Goal: Task Accomplishment & Management: Complete application form

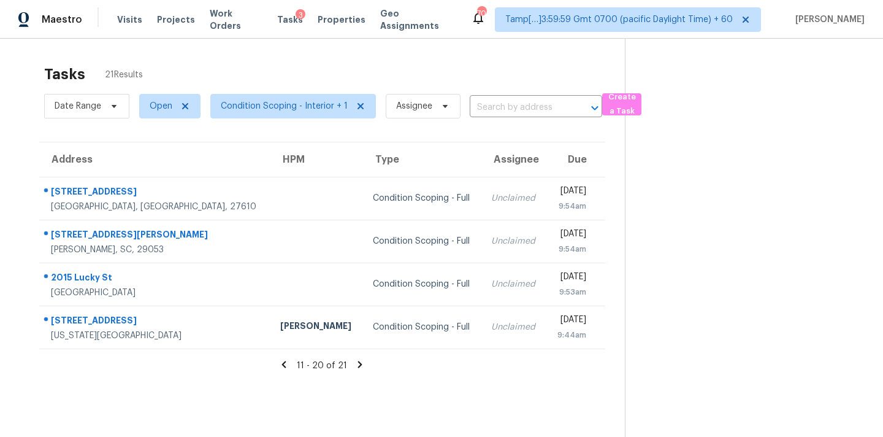
scroll to position [39, 0]
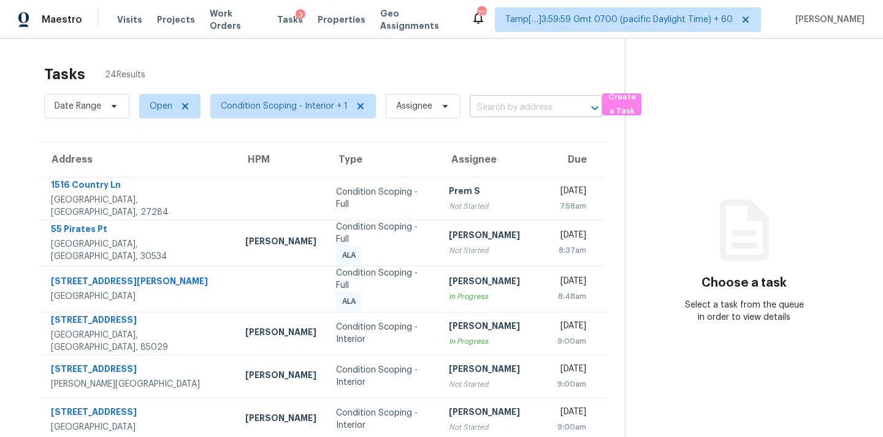
click at [478, 105] on input "text" at bounding box center [519, 107] width 98 height 19
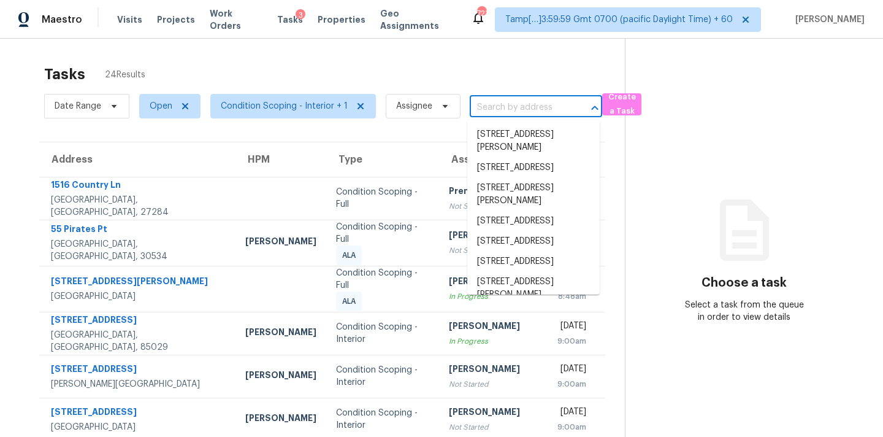
paste input "[STREET_ADDRESS]"
type input "[STREET_ADDRESS]"
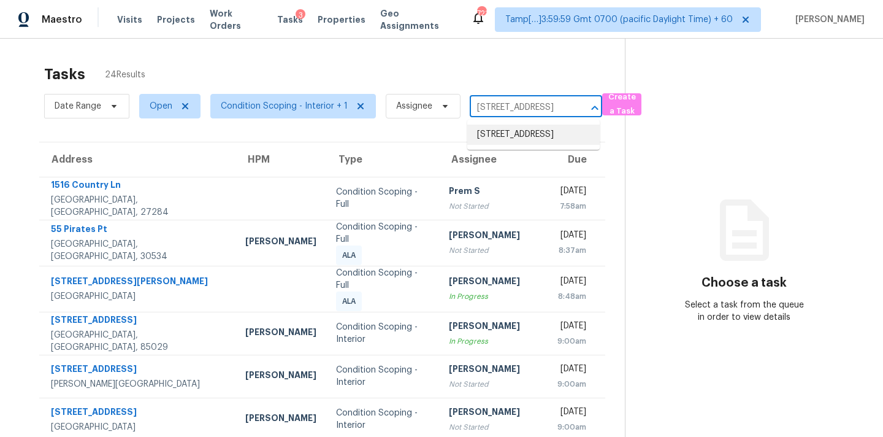
click at [531, 144] on li "[STREET_ADDRESS]" at bounding box center [533, 134] width 132 height 20
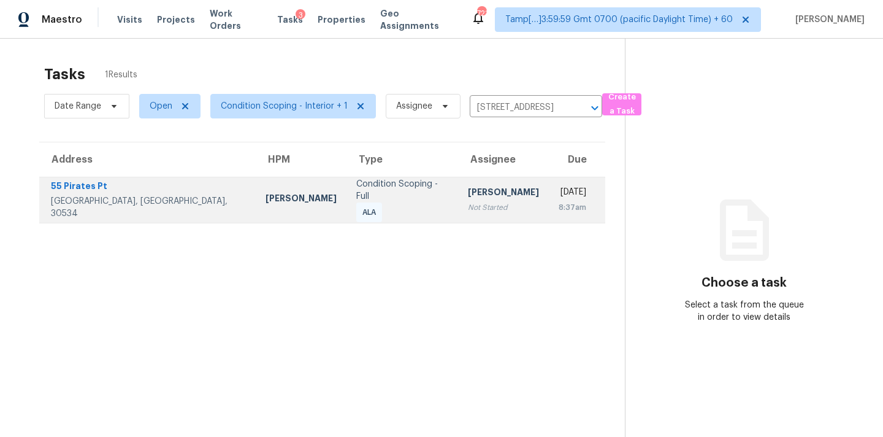
click at [482, 205] on td "[PERSON_NAME] Not Started" at bounding box center [503, 200] width 91 height 46
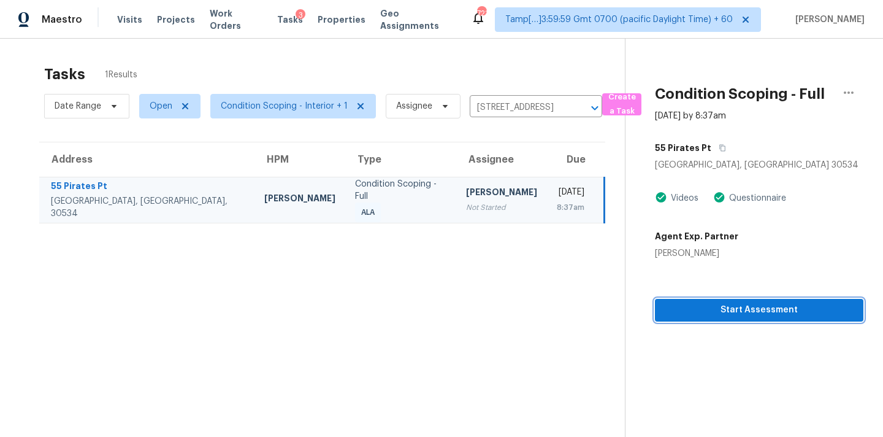
click at [728, 310] on span "Start Assessment" at bounding box center [759, 309] width 189 height 15
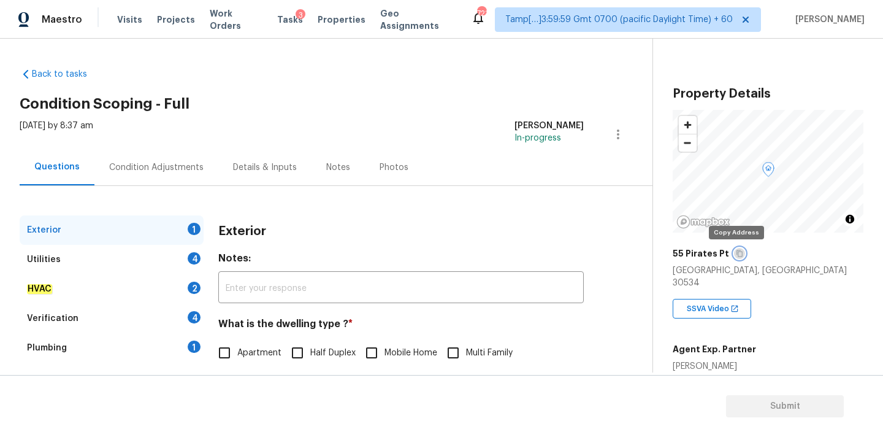
click at [736, 255] on icon "button" at bounding box center [739, 253] width 7 height 7
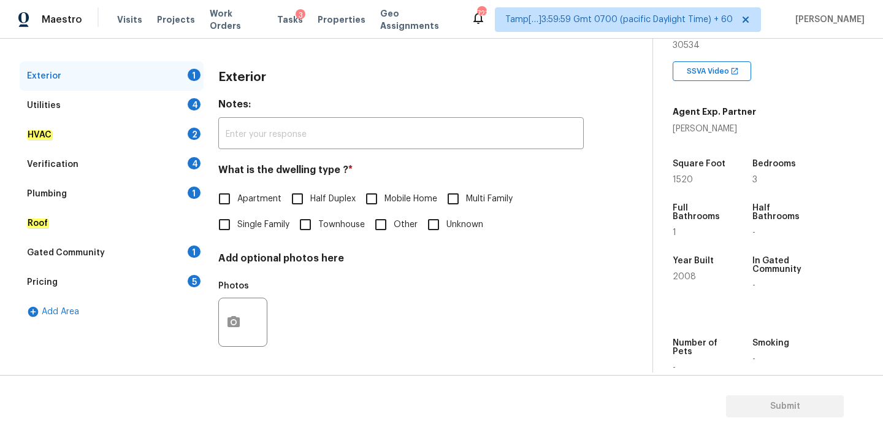
scroll to position [235, 0]
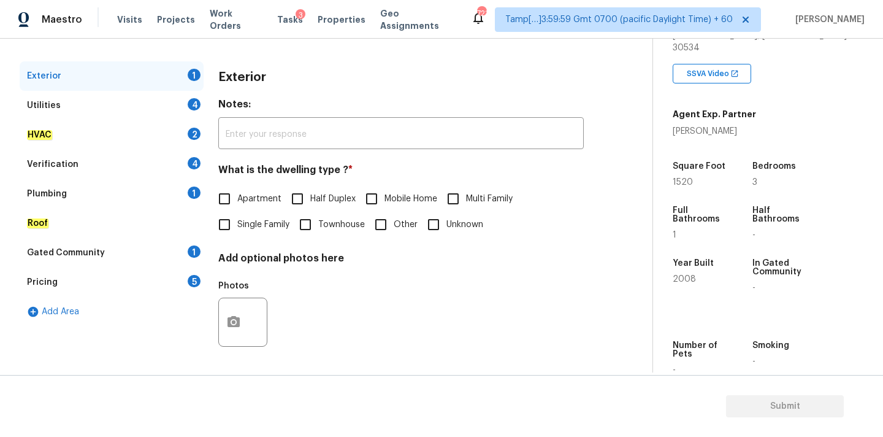
click at [254, 231] on label "Single Family" at bounding box center [251, 225] width 78 height 26
click at [237, 231] on input "Single Family" at bounding box center [225, 225] width 26 height 26
checkbox input "true"
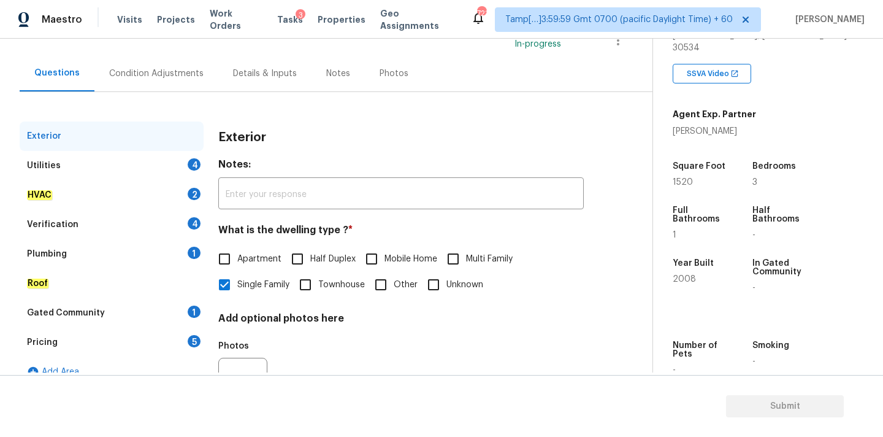
click at [157, 78] on div "Condition Adjustments" at bounding box center [156, 73] width 94 height 12
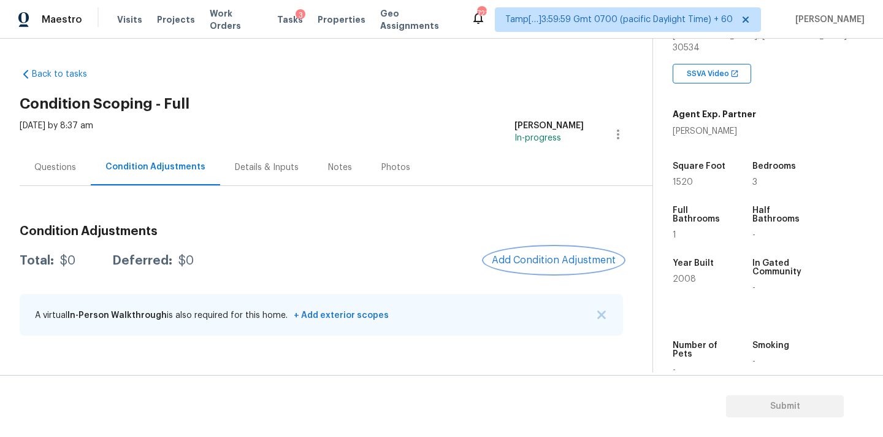
click at [545, 264] on span "Add Condition Adjustment" at bounding box center [554, 259] width 124 height 11
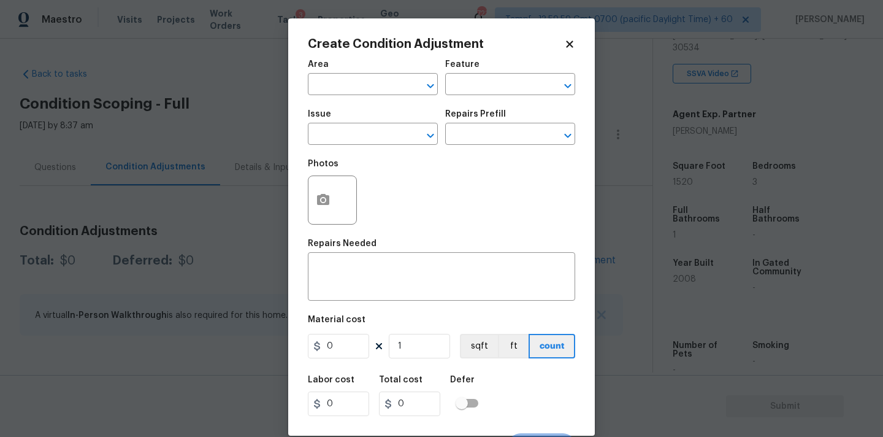
click at [382, 95] on span "Area ​" at bounding box center [373, 78] width 130 height 50
click at [379, 91] on input "text" at bounding box center [356, 85] width 96 height 19
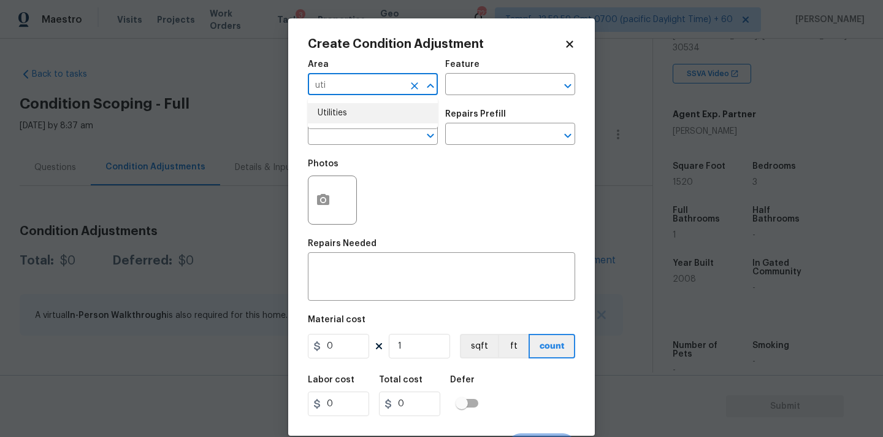
click at [375, 111] on li "Utilities" at bounding box center [373, 113] width 130 height 20
type input "Utilities"
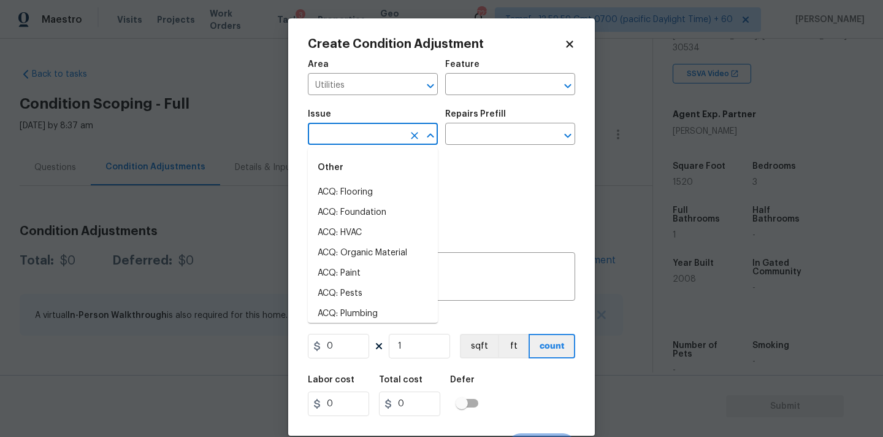
click at [375, 137] on input "text" at bounding box center [356, 135] width 96 height 19
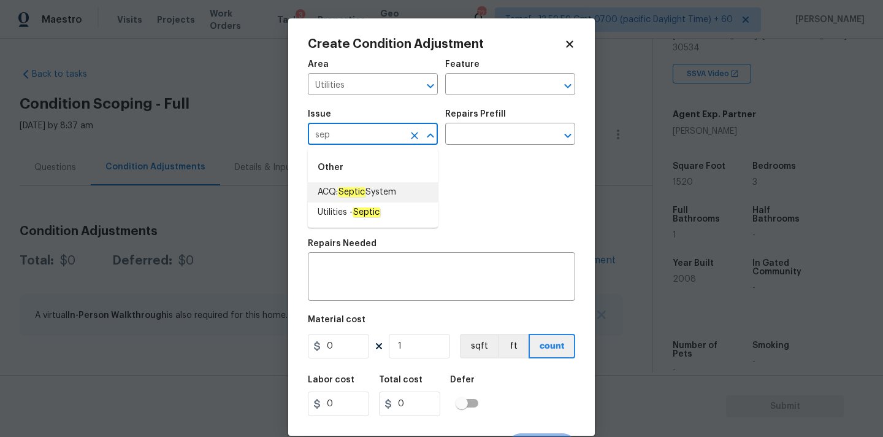
click at [373, 184] on li "ACQ: Septic System" at bounding box center [373, 192] width 130 height 20
type input "ACQ: Septic System"
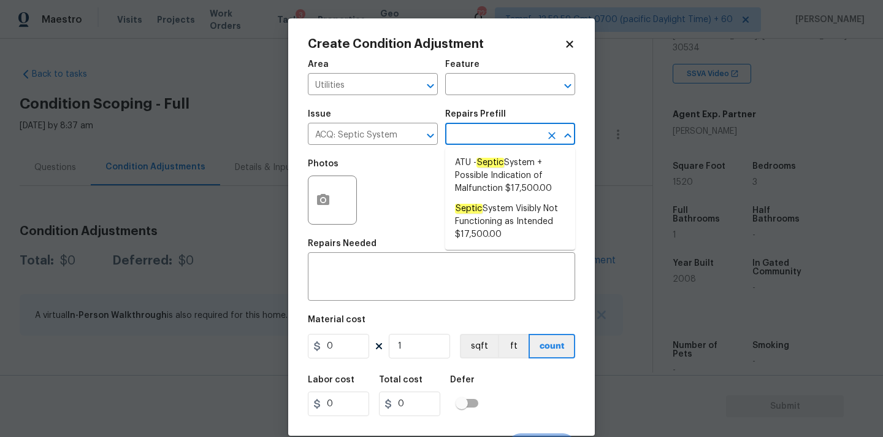
click at [478, 136] on input "text" at bounding box center [493, 135] width 96 height 19
click at [354, 135] on input "ACQ: Septic System" at bounding box center [356, 135] width 96 height 19
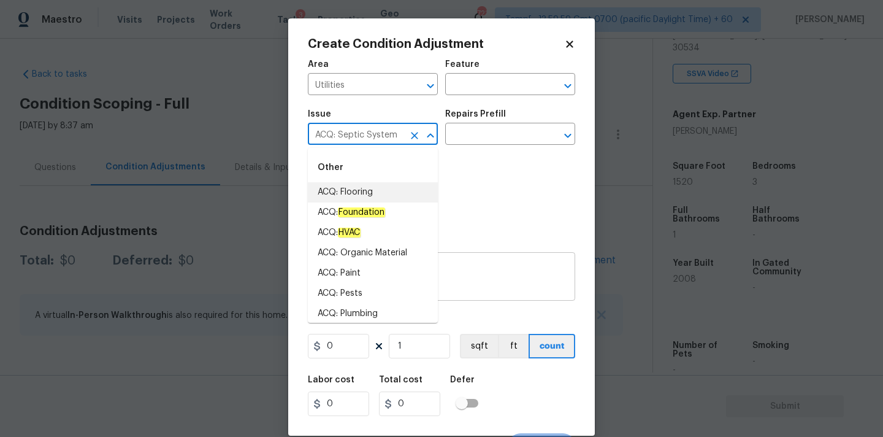
click at [470, 285] on textarea at bounding box center [441, 278] width 253 height 26
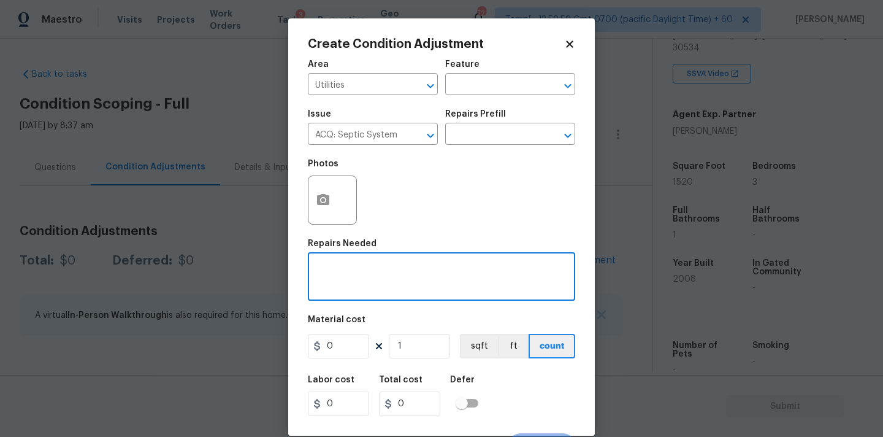
paste textarea "ACQ: Septic System"
type textarea "ACQ: Septic System"
click at [338, 354] on input "0" at bounding box center [338, 346] width 61 height 25
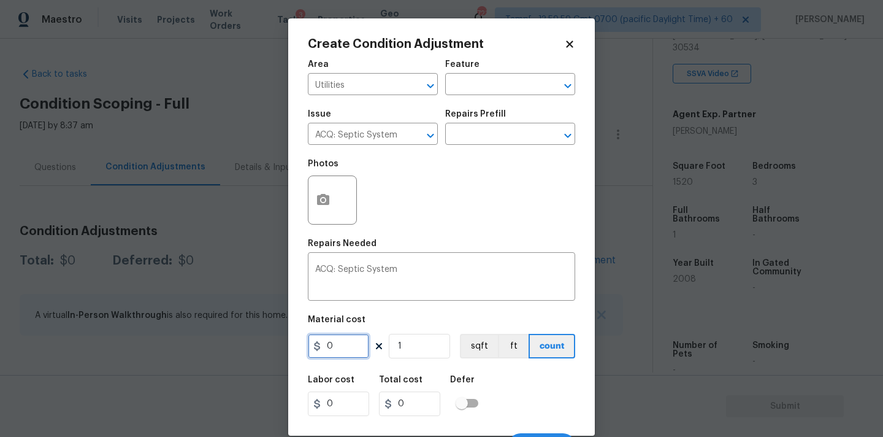
click at [338, 354] on input "0" at bounding box center [338, 346] width 61 height 25
type input "2000"
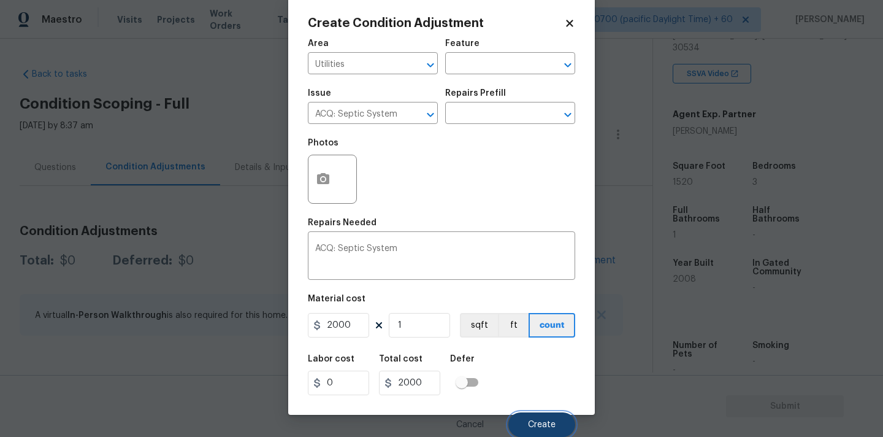
click at [533, 423] on span "Create" at bounding box center [542, 424] width 28 height 9
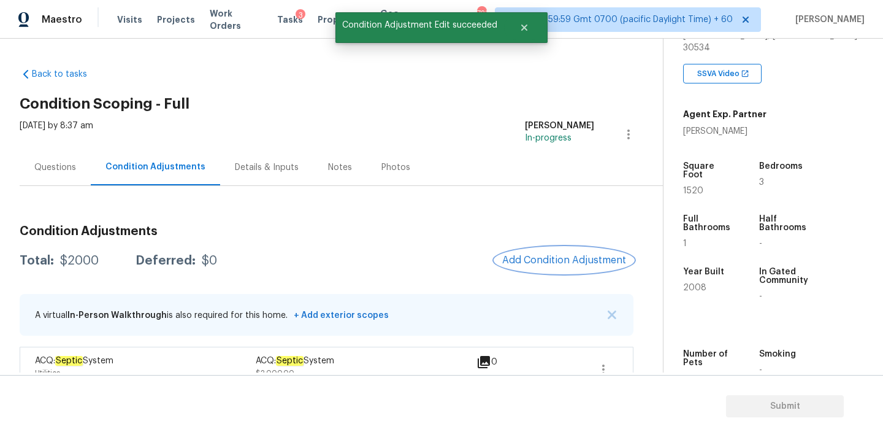
scroll to position [23, 0]
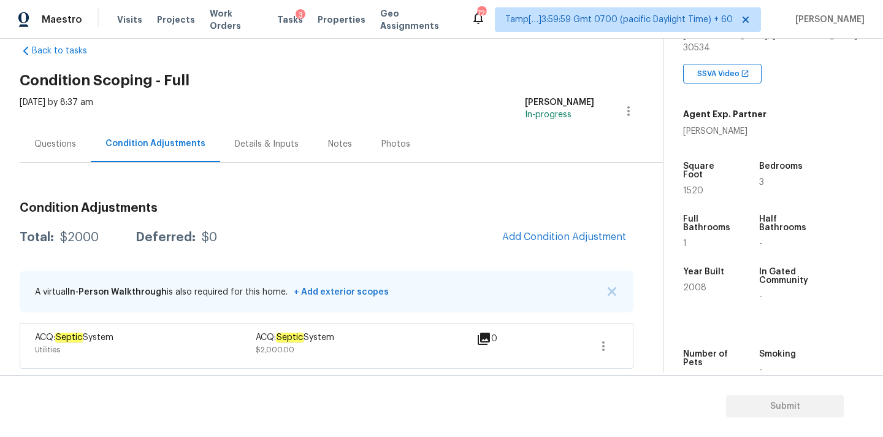
click at [70, 134] on div "Questions" at bounding box center [55, 144] width 71 height 36
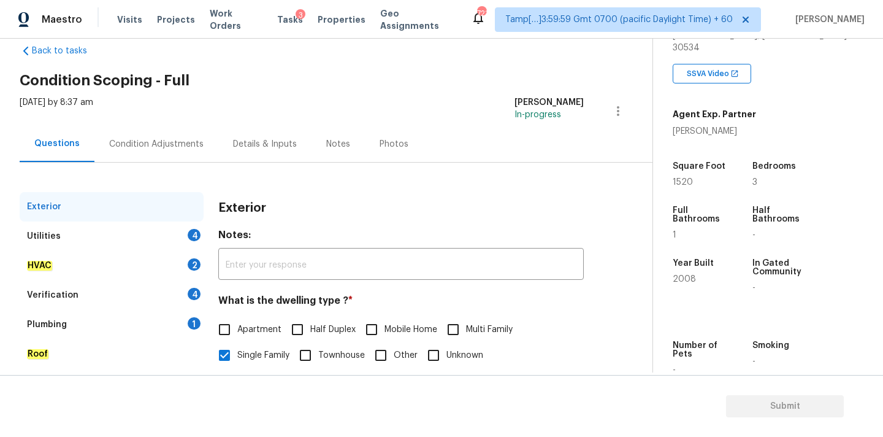
scroll to position [154, 0]
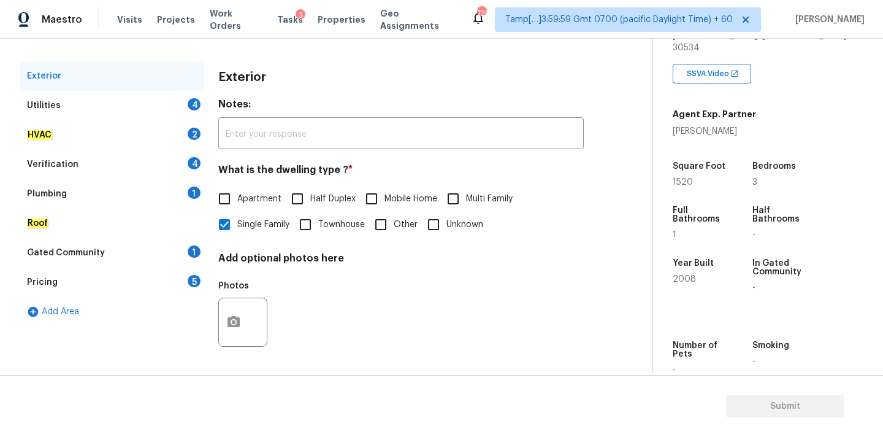
click at [99, 286] on div "Pricing 5" at bounding box center [112, 281] width 184 height 29
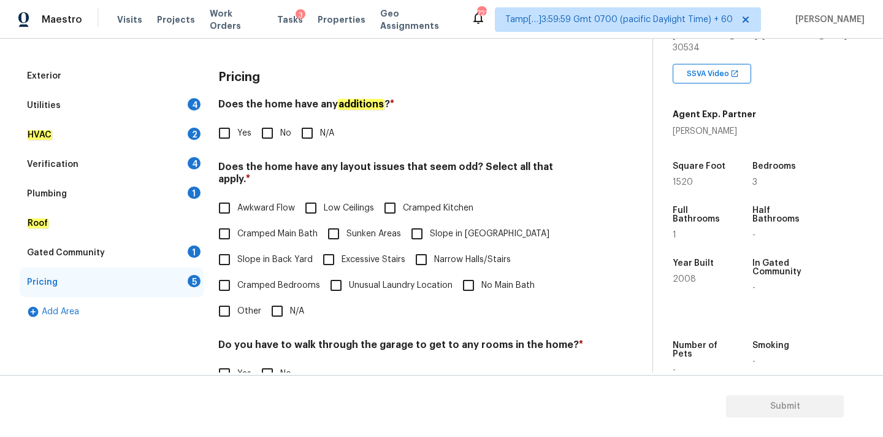
click at [432, 228] on span "Slope in [GEOGRAPHIC_DATA]" at bounding box center [490, 234] width 120 height 13
click at [430, 227] on input "Slope in [GEOGRAPHIC_DATA]" at bounding box center [417, 234] width 26 height 26
checkbox input "true"
click at [186, 104] on div "Utilities 4" at bounding box center [112, 105] width 184 height 29
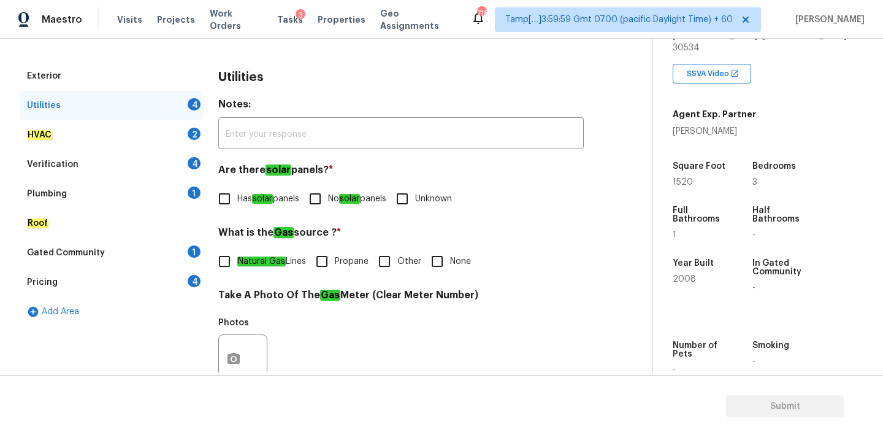
click at [351, 202] on em "solar" at bounding box center [349, 199] width 21 height 10
click at [328, 202] on input "No solar panels" at bounding box center [315, 199] width 26 height 26
checkbox input "true"
click at [434, 267] on input "None" at bounding box center [437, 261] width 26 height 26
checkbox input "true"
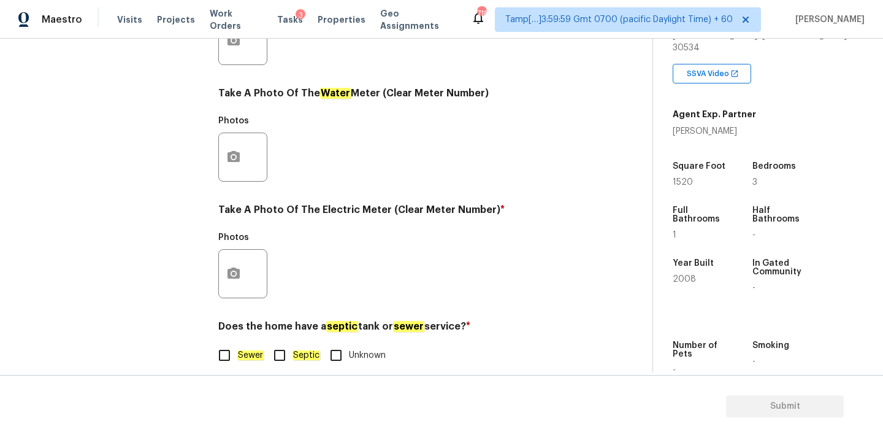
scroll to position [486, 0]
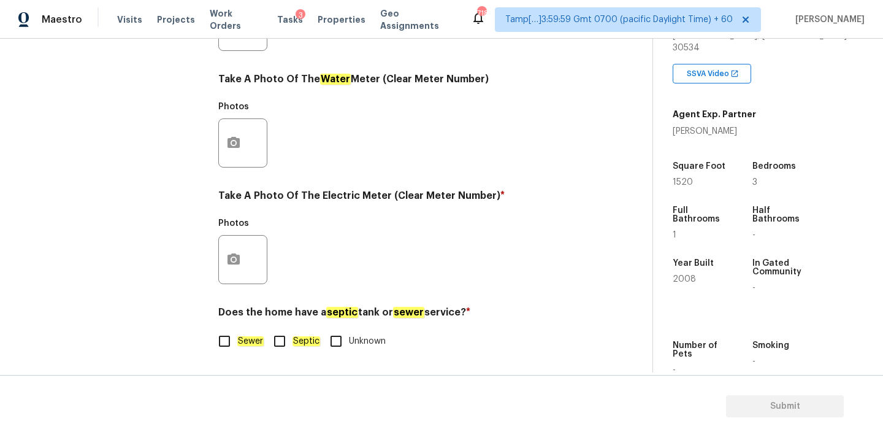
click at [216, 343] on input "Sewer" at bounding box center [225, 341] width 26 height 26
checkbox input "true"
click at [231, 262] on icon "button" at bounding box center [234, 258] width 12 height 11
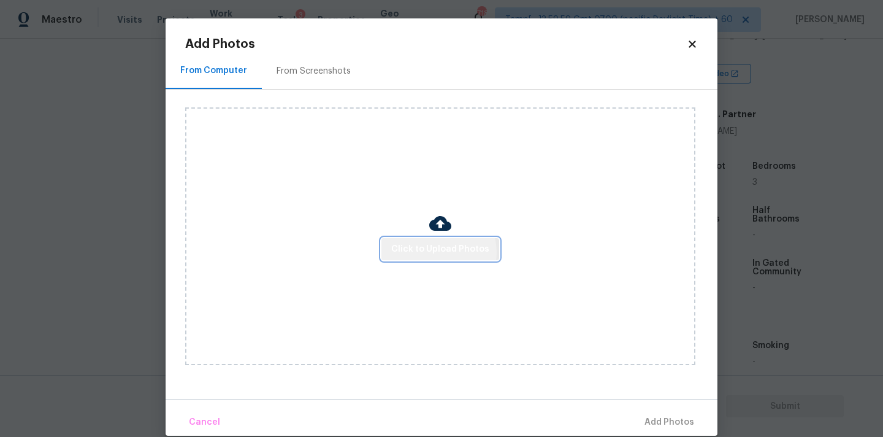
click at [440, 251] on span "Click to Upload Photos" at bounding box center [440, 249] width 98 height 15
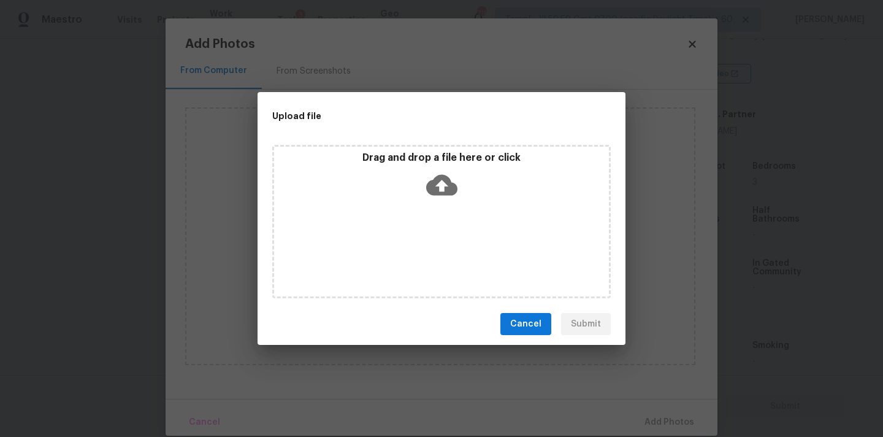
click at [443, 182] on icon at bounding box center [441, 184] width 31 height 31
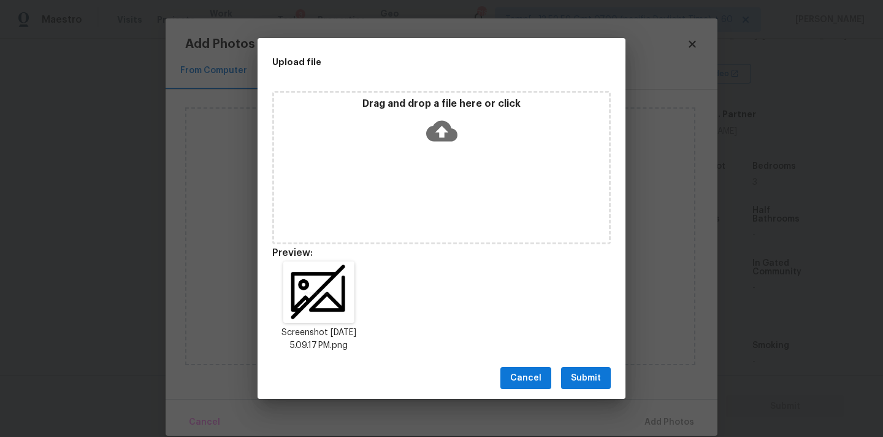
click at [595, 378] on span "Submit" at bounding box center [586, 377] width 30 height 15
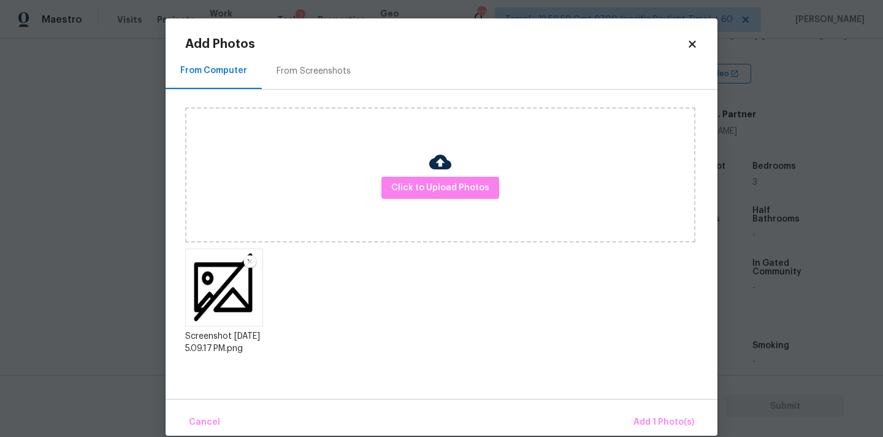
click at [650, 408] on div "Cancel Add 1 Photo(s)" at bounding box center [442, 417] width 552 height 37
click at [659, 418] on span "Add 1 Photo(s)" at bounding box center [663, 422] width 61 height 15
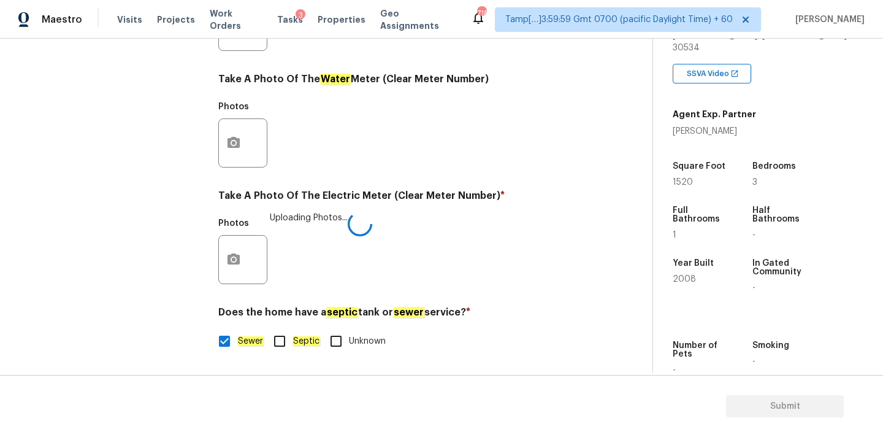
click at [302, 335] on span "Septic" at bounding box center [307, 341] width 28 height 13
click at [293, 335] on input "Septic" at bounding box center [280, 341] width 26 height 26
checkbox input "true"
checkbox input "false"
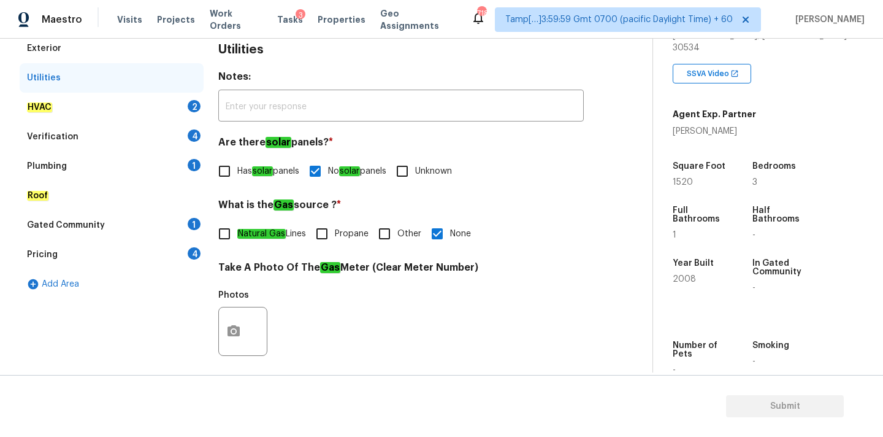
scroll to position [176, 0]
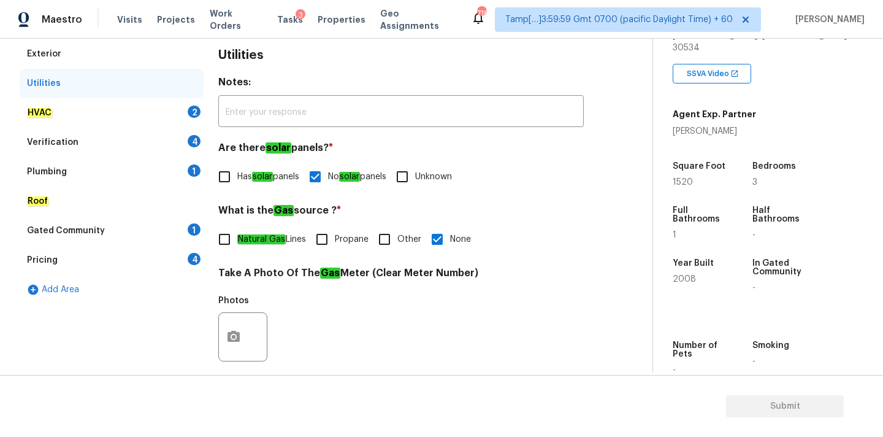
click at [116, 108] on div "HVAC 2" at bounding box center [112, 112] width 184 height 29
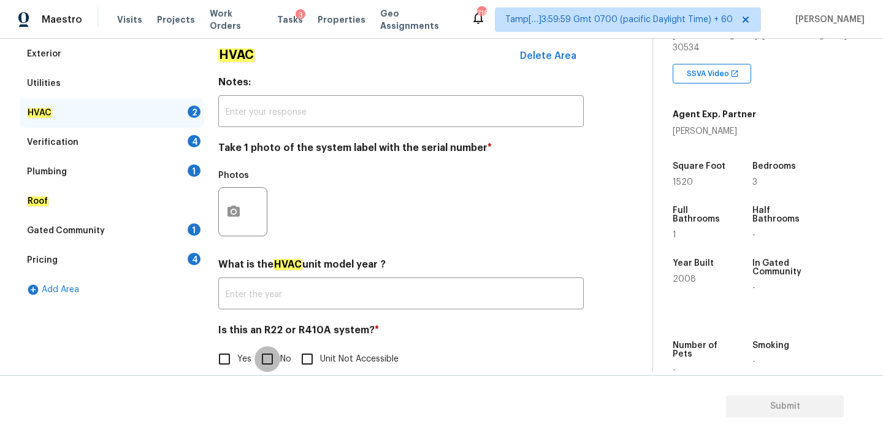
click at [278, 353] on input "No" at bounding box center [267, 359] width 26 height 26
checkbox input "true"
click at [228, 198] on button "button" at bounding box center [233, 212] width 29 height 48
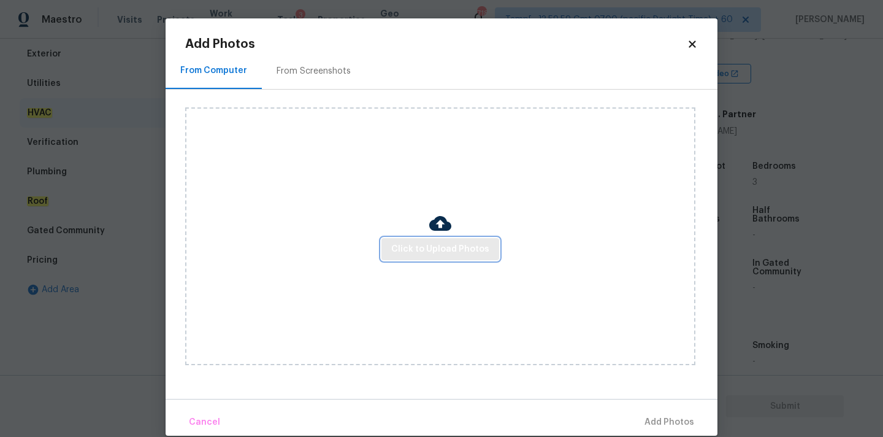
click at [413, 248] on span "Click to Upload Photos" at bounding box center [440, 249] width 98 height 15
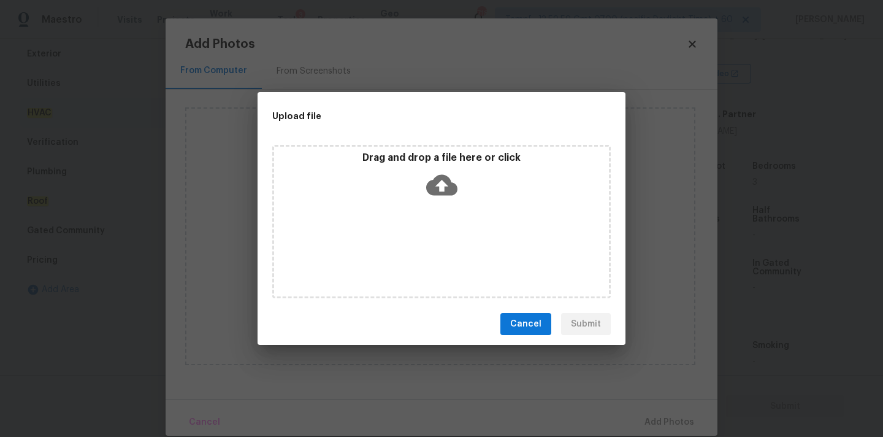
click at [437, 186] on icon at bounding box center [441, 185] width 31 height 21
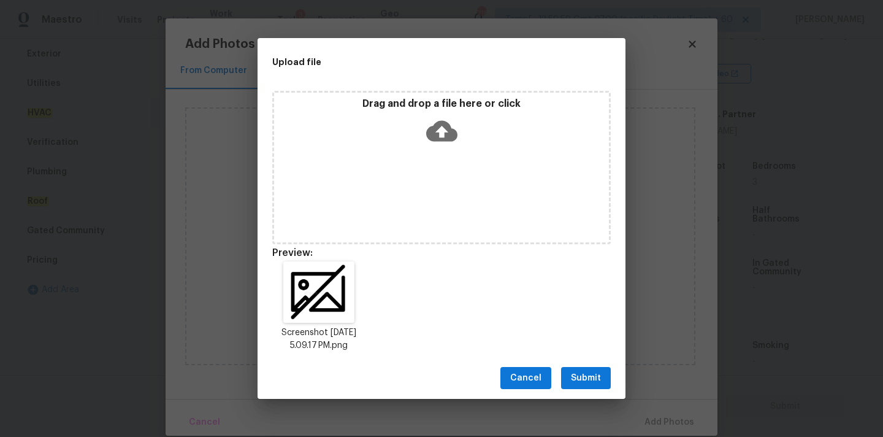
click at [595, 374] on span "Submit" at bounding box center [586, 377] width 30 height 15
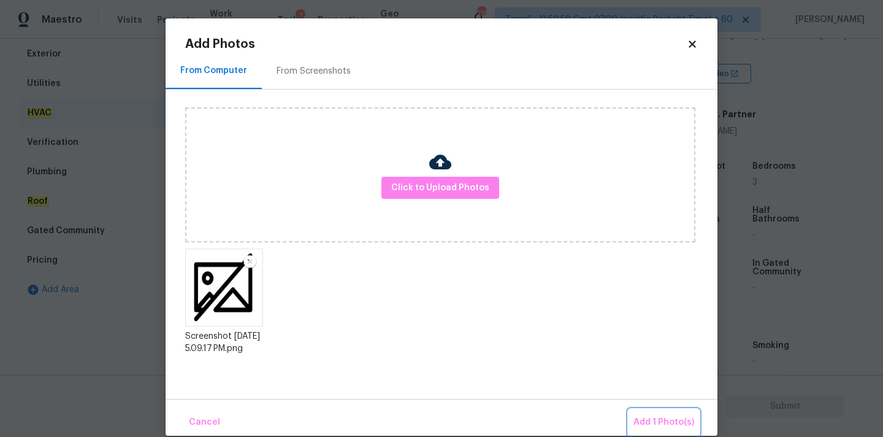
click at [655, 416] on span "Add 1 Photo(s)" at bounding box center [663, 422] width 61 height 15
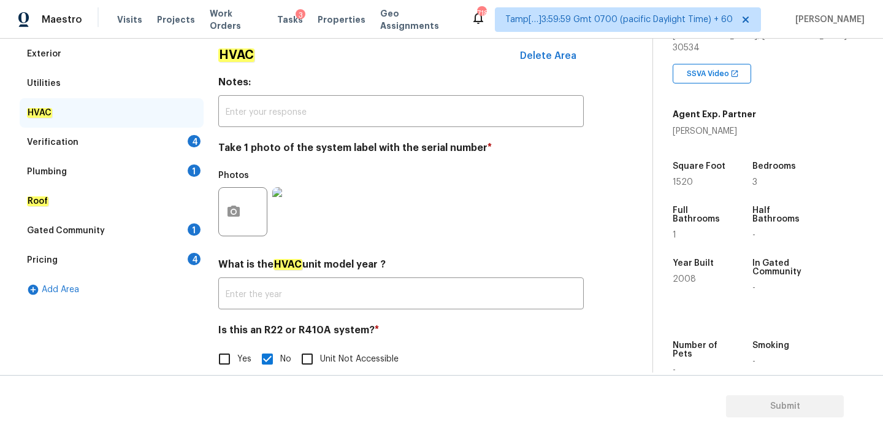
click at [119, 139] on div "Verification 4" at bounding box center [112, 142] width 184 height 29
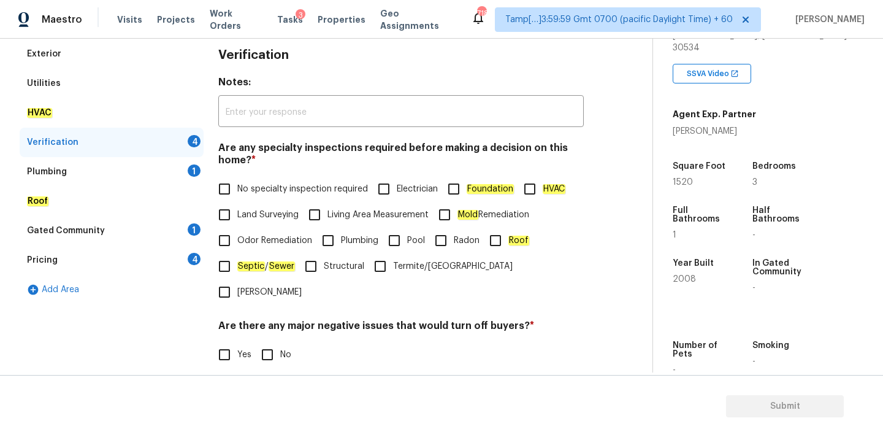
click at [270, 193] on span "No specialty inspection required" at bounding box center [302, 189] width 131 height 13
click at [237, 193] on input "No specialty inspection required" at bounding box center [225, 189] width 26 height 26
checkbox input "true"
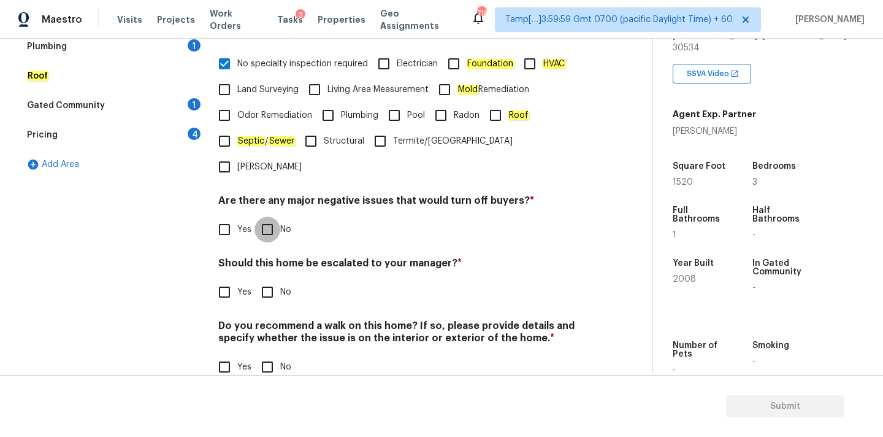
click at [269, 216] on input "No" at bounding box center [267, 229] width 26 height 26
checkbox input "true"
click at [272, 279] on input "No" at bounding box center [267, 292] width 26 height 26
checkbox input "true"
click at [270, 355] on input "No" at bounding box center [267, 368] width 26 height 26
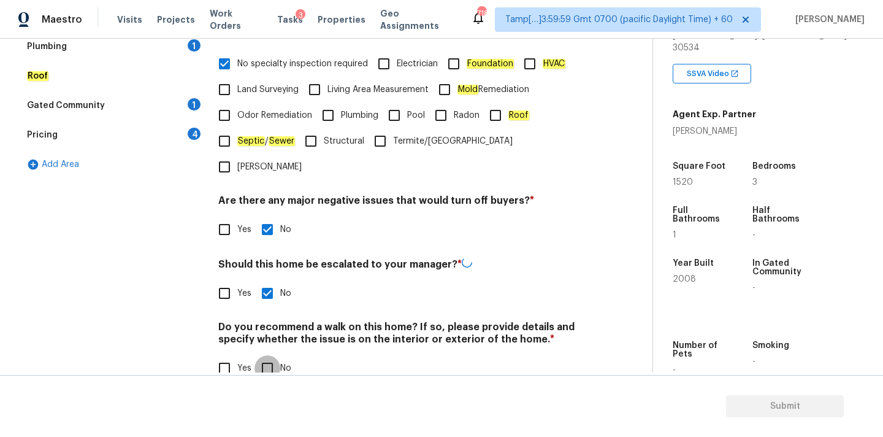
checkbox input "true"
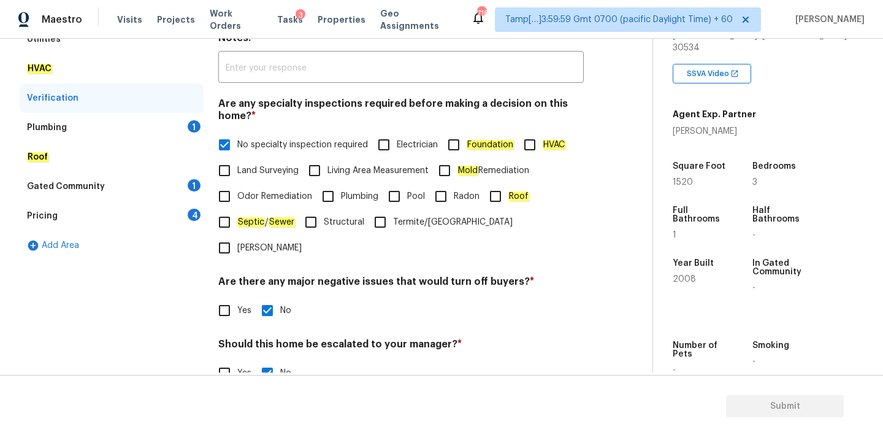
click at [108, 123] on div "Plumbing 1" at bounding box center [112, 127] width 184 height 29
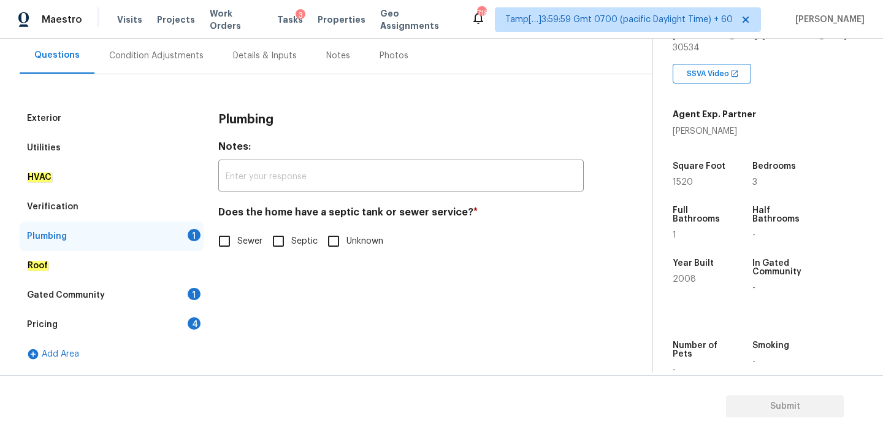
scroll to position [112, 0]
click at [240, 239] on em "Sewer" at bounding box center [250, 241] width 26 height 10
click at [237, 239] on input "Sewer" at bounding box center [225, 241] width 26 height 26
checkbox input "true"
click at [158, 291] on div "Gated Community 1" at bounding box center [112, 294] width 184 height 29
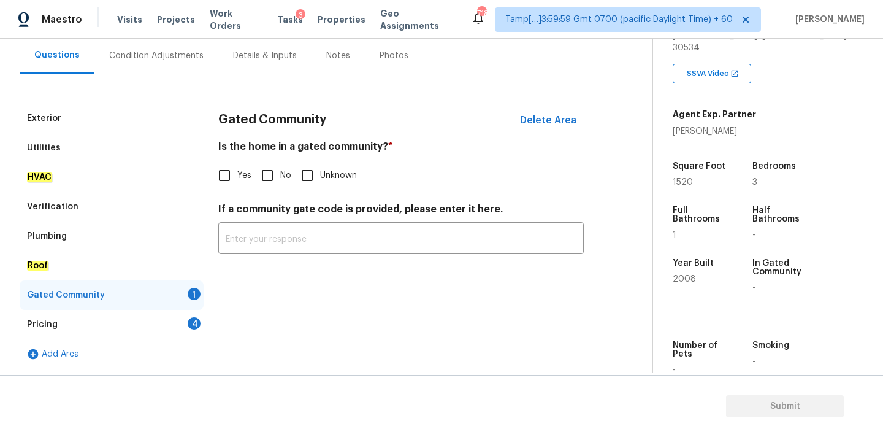
click at [290, 173] on span "No" at bounding box center [285, 175] width 11 height 13
click at [280, 173] on input "No" at bounding box center [267, 176] width 26 height 26
checkbox input "true"
click at [168, 316] on div "Pricing 4" at bounding box center [112, 324] width 184 height 29
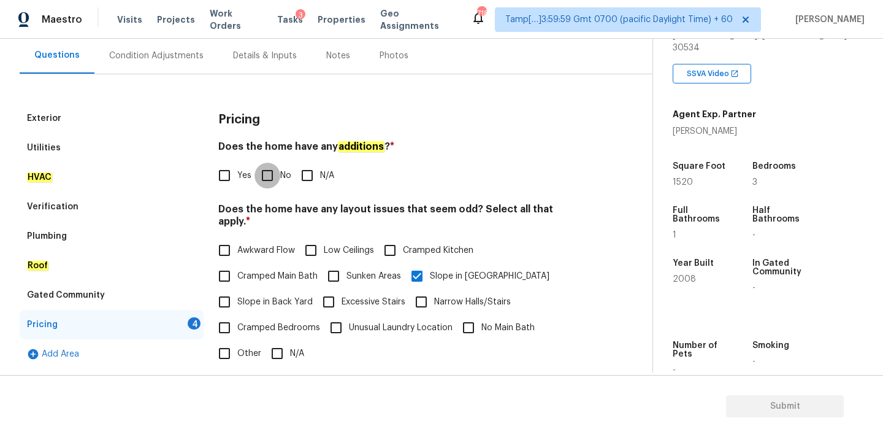
click at [274, 187] on input "No" at bounding box center [267, 176] width 26 height 26
checkbox input "true"
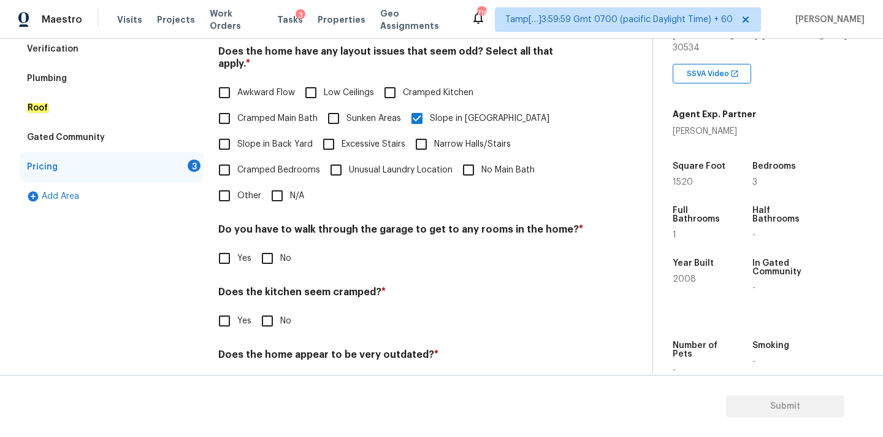
scroll to position [299, 0]
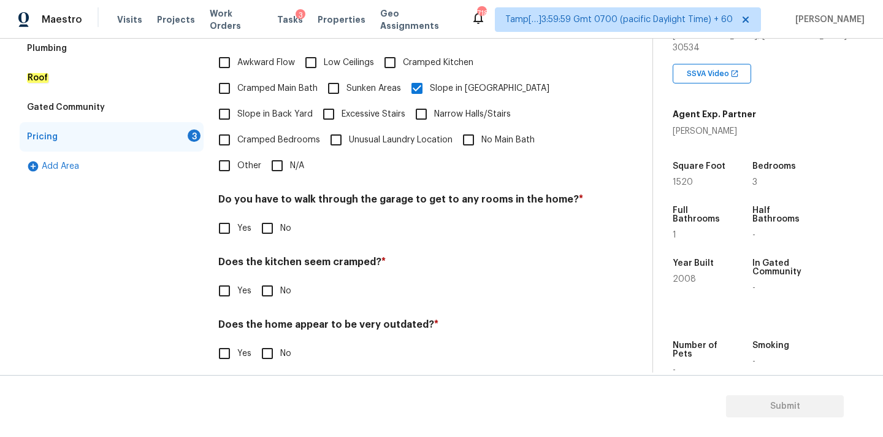
click at [271, 226] on input "No" at bounding box center [267, 228] width 26 height 26
checkbox input "true"
click at [273, 278] on input "No" at bounding box center [267, 291] width 26 height 26
checkbox input "true"
click at [273, 342] on input "No" at bounding box center [267, 355] width 26 height 26
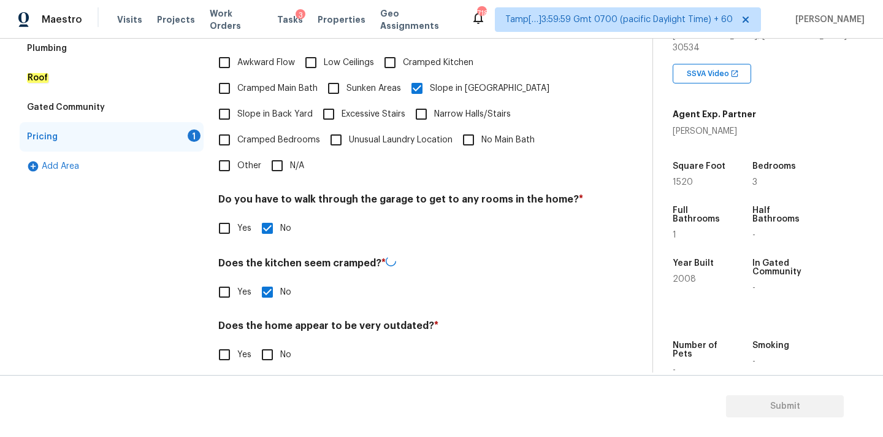
checkbox input "true"
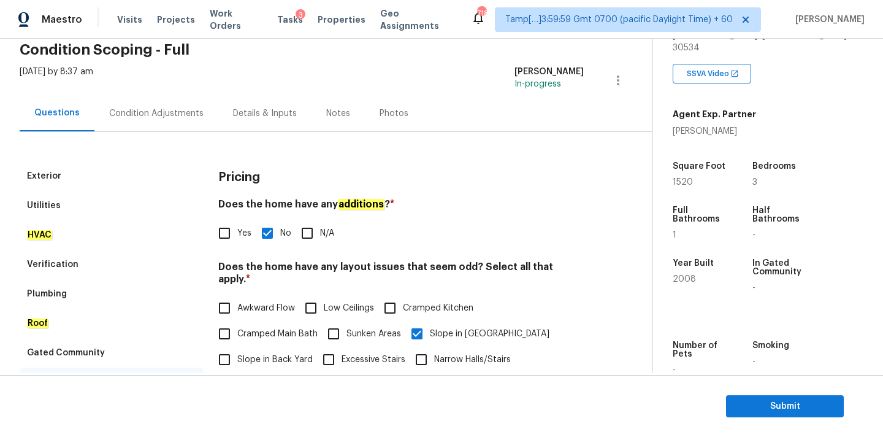
click at [183, 102] on div "Condition Adjustments" at bounding box center [156, 113] width 124 height 36
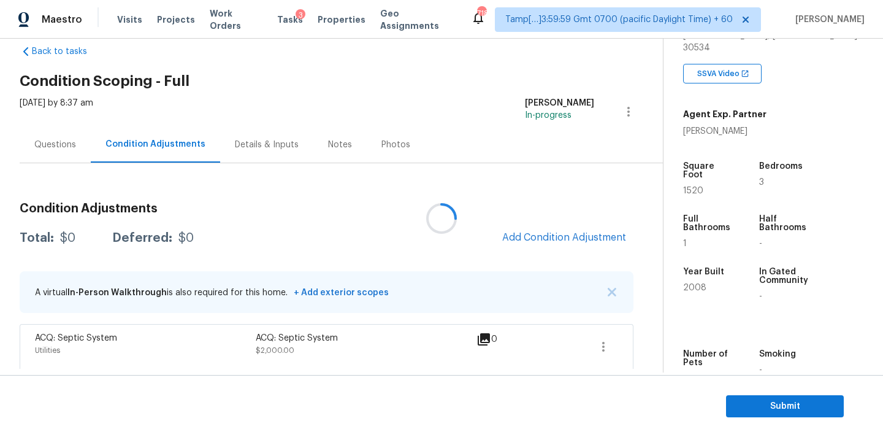
scroll to position [23, 0]
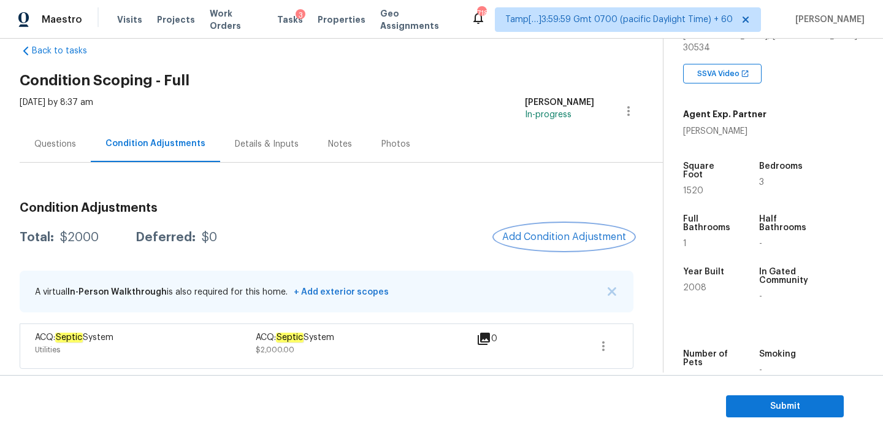
click at [538, 238] on span "Add Condition Adjustment" at bounding box center [564, 236] width 124 height 11
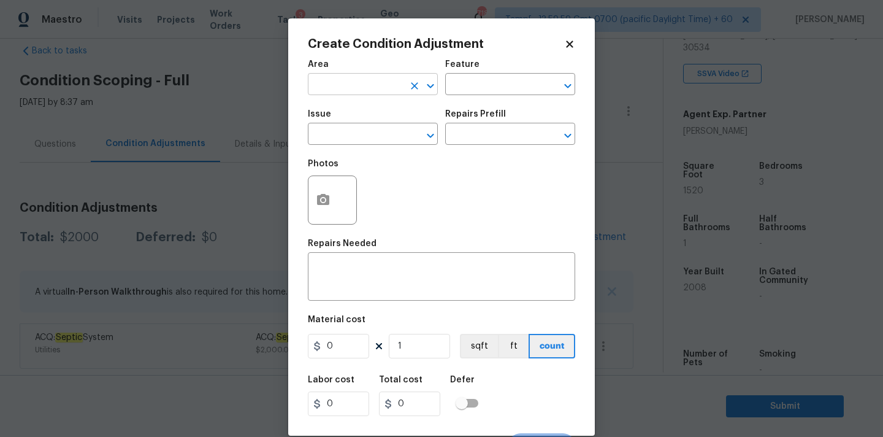
click at [353, 83] on input "text" at bounding box center [356, 85] width 96 height 19
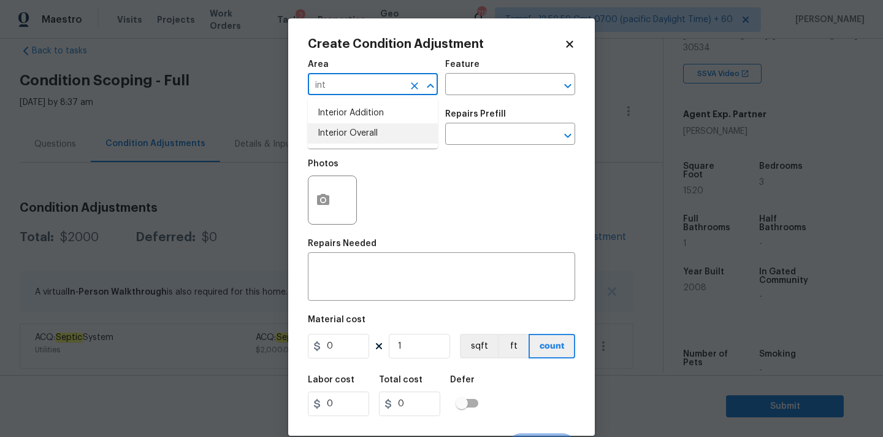
click at [361, 136] on li "Interior Overall" at bounding box center [373, 133] width 130 height 20
type input "Interior Overall"
click at [361, 136] on input "text" at bounding box center [356, 135] width 96 height 19
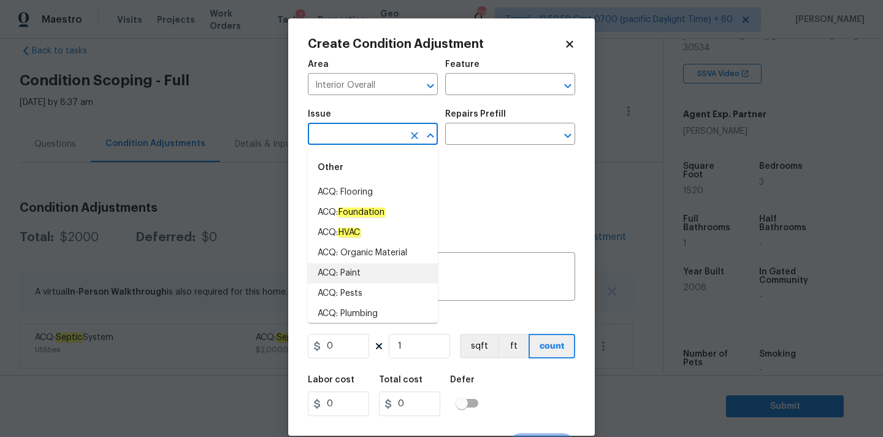
click at [362, 272] on li "ACQ: Paint" at bounding box center [373, 273] width 130 height 20
type input "ACQ: Paint"
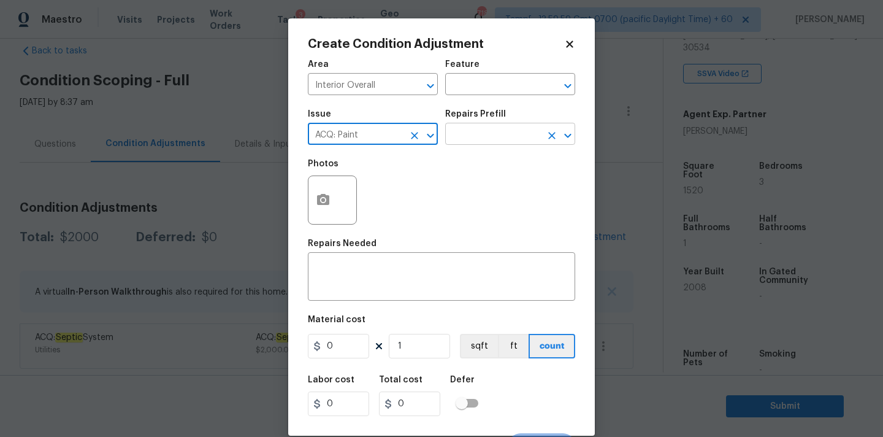
click at [485, 137] on input "text" at bounding box center [493, 135] width 96 height 19
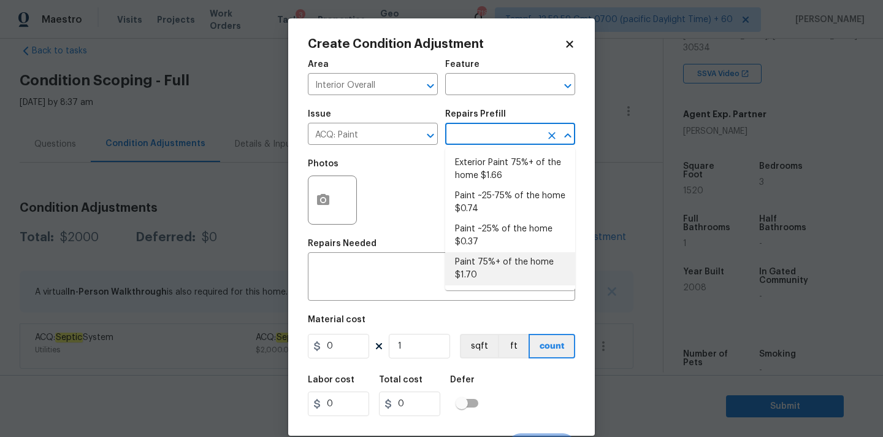
click at [485, 265] on li "Paint 75%+ of the home $1.70" at bounding box center [510, 268] width 130 height 33
type input "Acquisition"
type textarea "Acquisition Scope: 75%+ of the home will likely require interior paint"
type input "1.7"
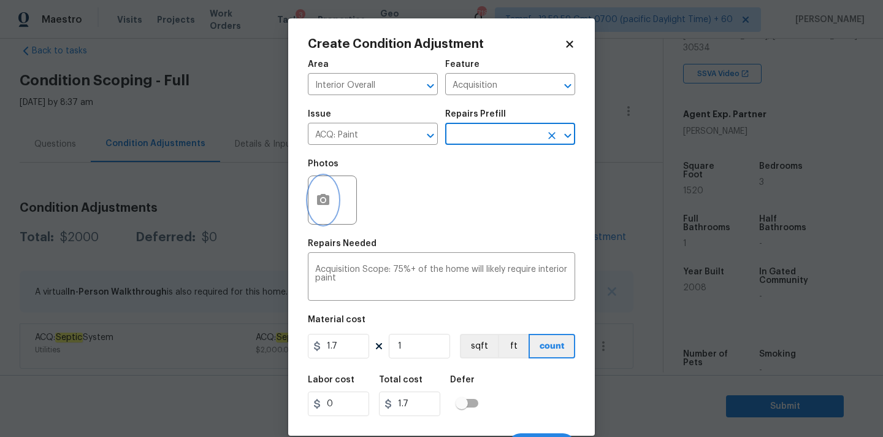
click at [326, 204] on icon "button" at bounding box center [323, 199] width 12 height 11
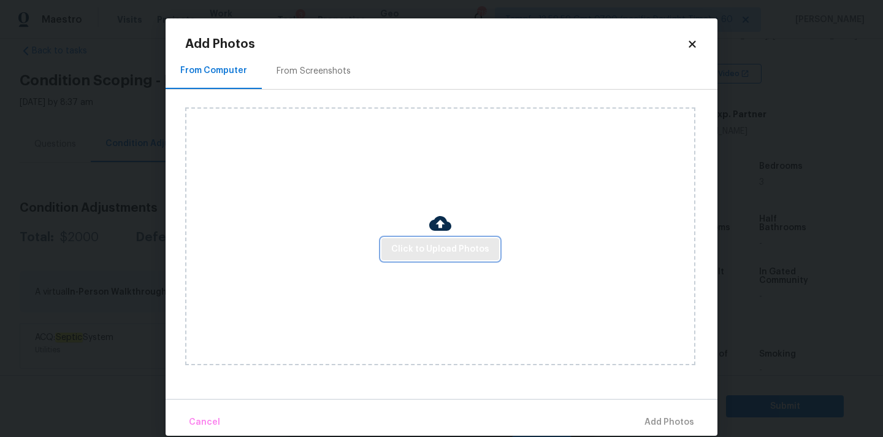
click at [394, 247] on span "Click to Upload Photos" at bounding box center [440, 249] width 98 height 15
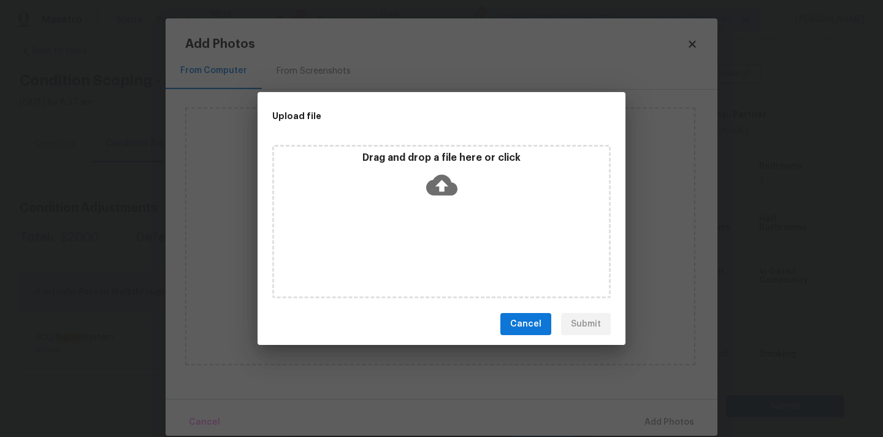
click at [431, 197] on icon at bounding box center [441, 184] width 31 height 31
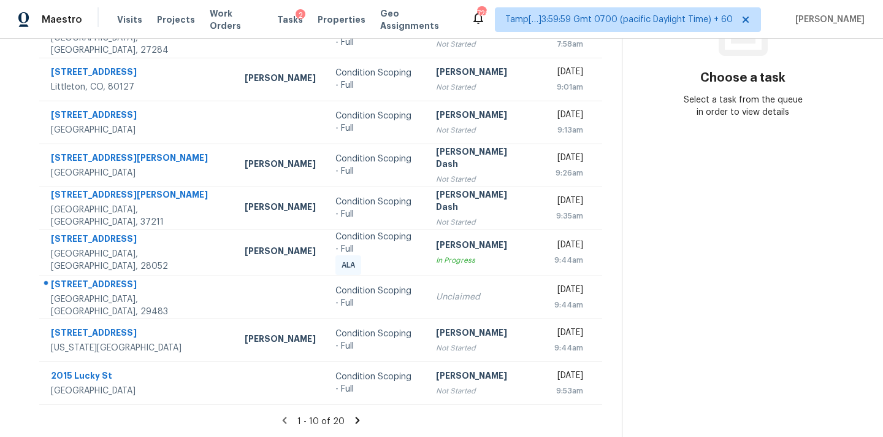
scroll to position [205, 0]
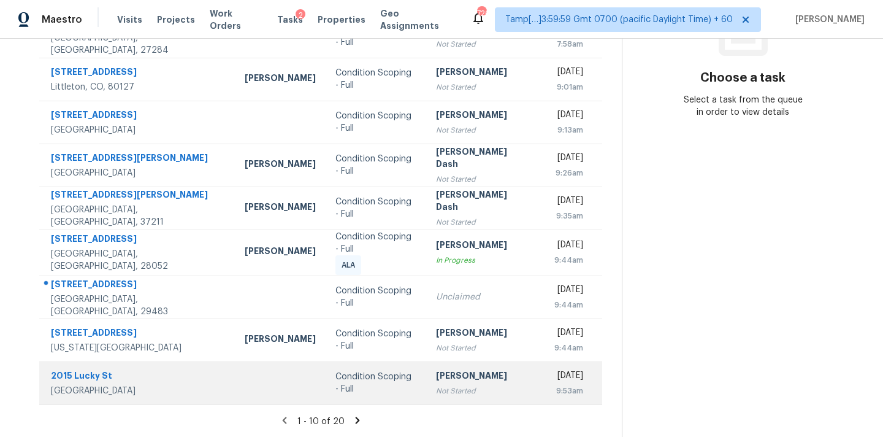
click at [235, 394] on td at bounding box center [280, 382] width 91 height 43
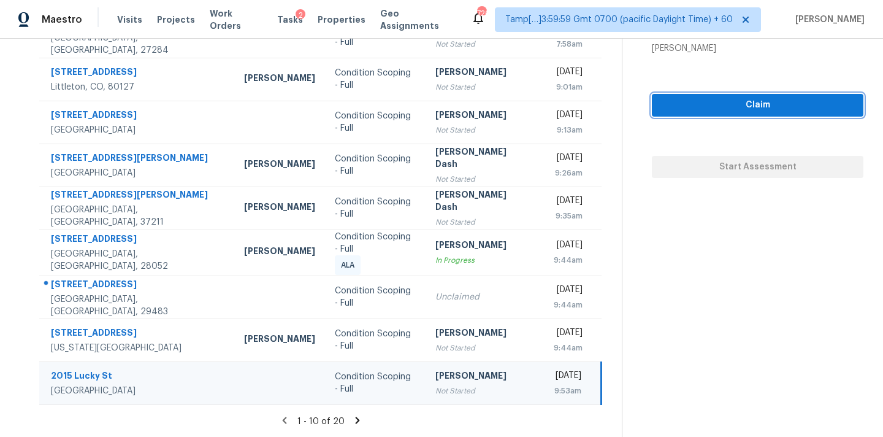
click at [720, 110] on span "Claim" at bounding box center [758, 105] width 192 height 15
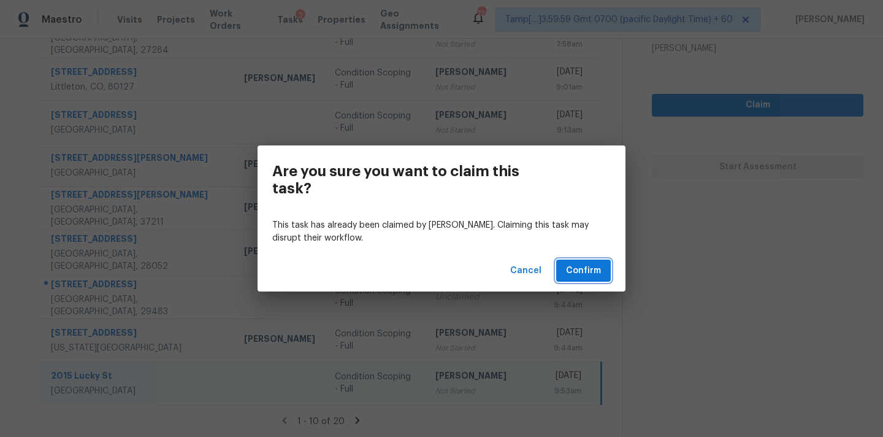
click at [597, 266] on span "Confirm" at bounding box center [583, 270] width 35 height 15
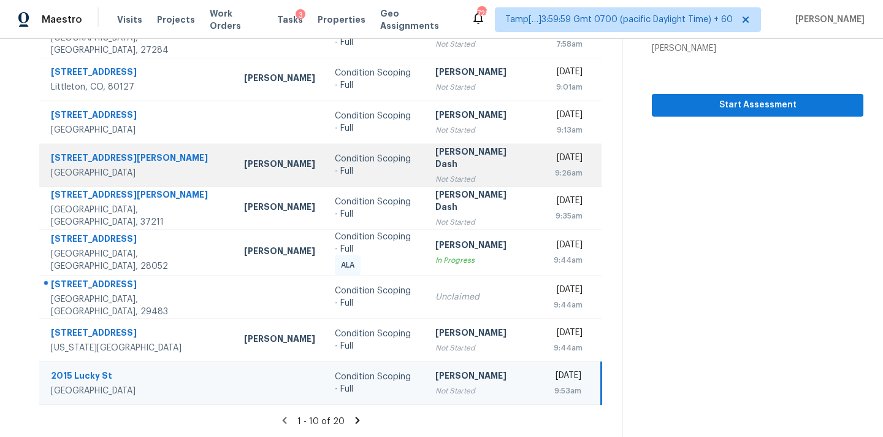
scroll to position [0, 0]
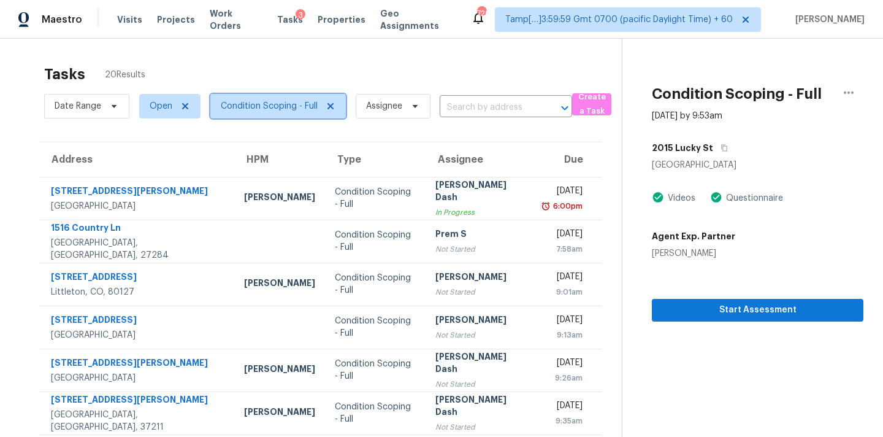
click at [257, 105] on span "Condition Scoping - Full" at bounding box center [269, 106] width 97 height 12
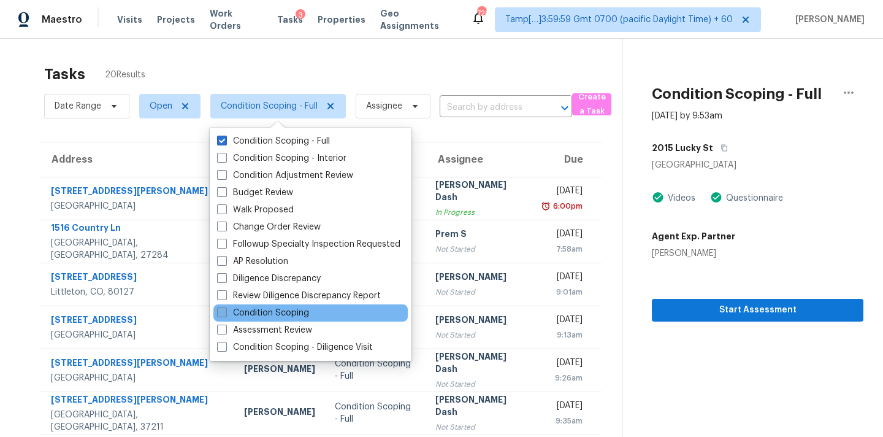
click at [282, 316] on label "Condition Scoping" at bounding box center [263, 313] width 92 height 12
click at [225, 315] on input "Condition Scoping" at bounding box center [221, 311] width 8 height 8
checkbox input "true"
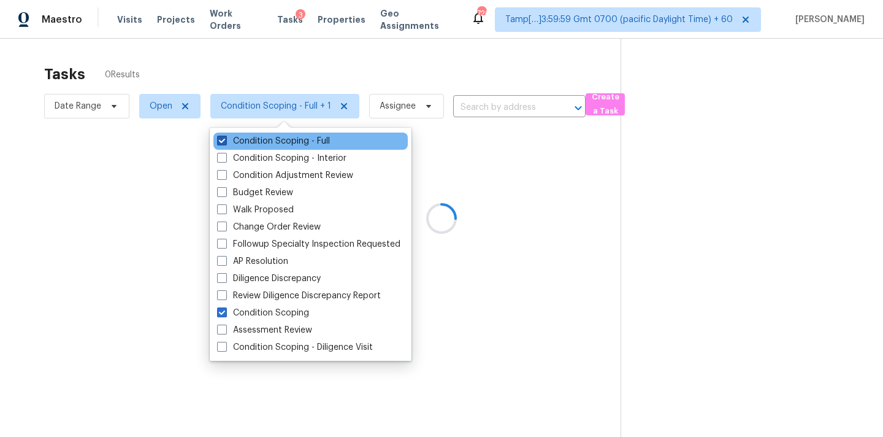
click at [296, 140] on label "Condition Scoping - Full" at bounding box center [273, 141] width 113 height 12
click at [225, 140] on input "Condition Scoping - Full" at bounding box center [221, 139] width 8 height 8
checkbox input "false"
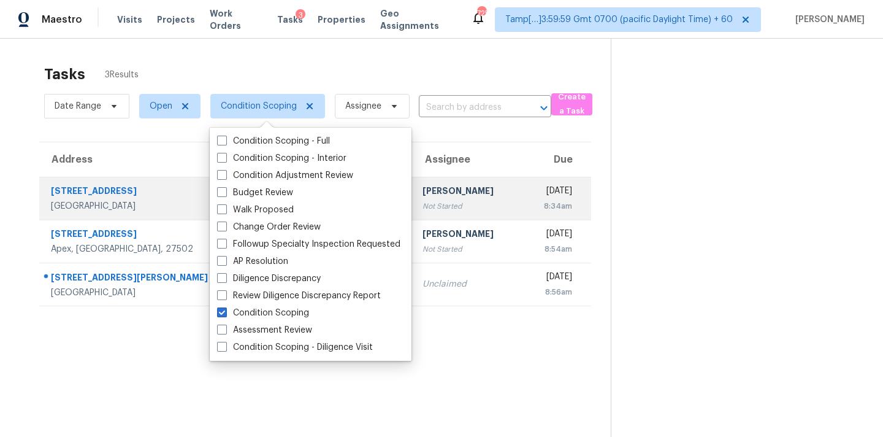
click at [522, 212] on td "Thu, Oct 9th 2025 8:34am" at bounding box center [556, 198] width 69 height 43
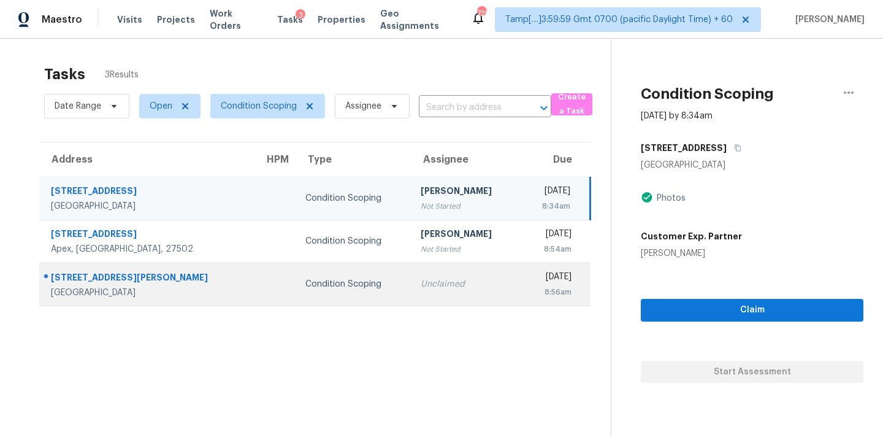
click at [175, 275] on div "6217 Marquita Ave" at bounding box center [148, 278] width 194 height 15
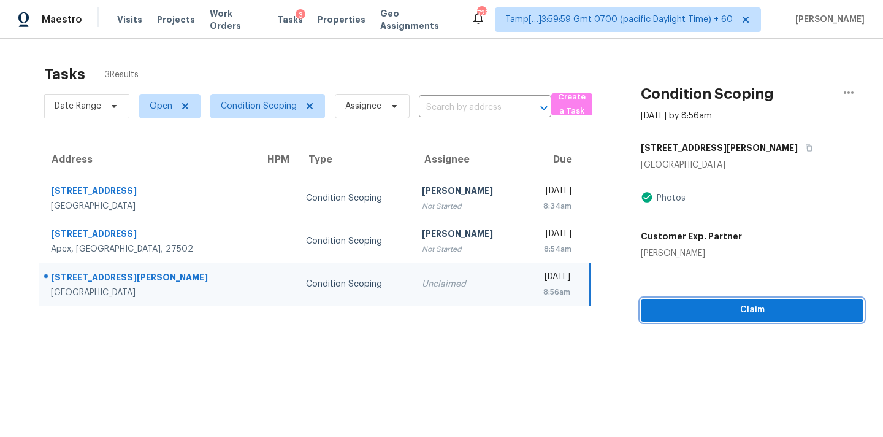
click at [675, 313] on span "Claim" at bounding box center [752, 309] width 203 height 15
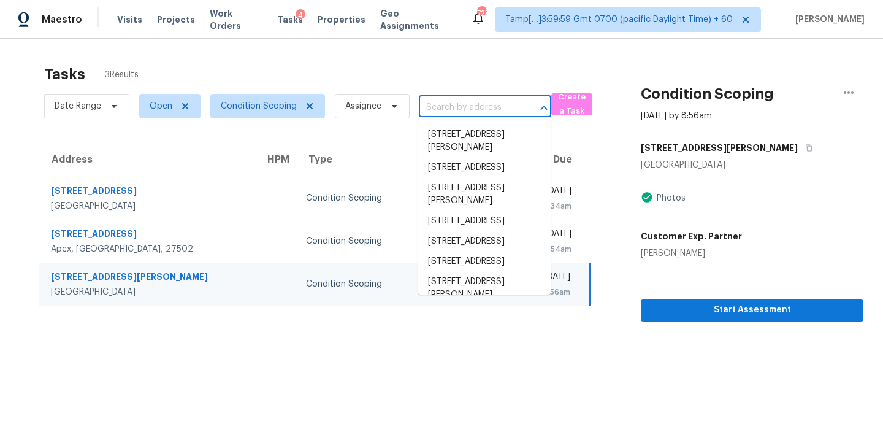
click at [454, 109] on input "text" at bounding box center [468, 107] width 98 height 19
paste input "11816 W Maplewood Ave, Littleton, CO 80127"
type input "11816 W Maplewood Ave, Littleton, CO 80127"
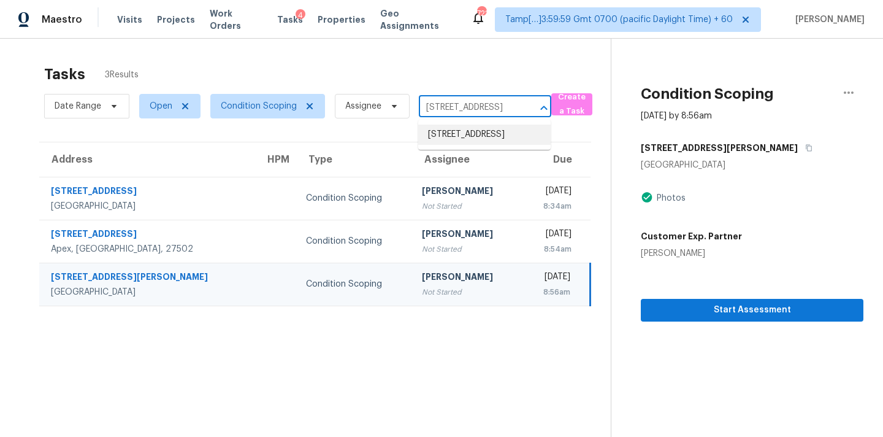
click at [456, 140] on li "11816 W Maplewood Ave, Littleton, CO 80127" at bounding box center [484, 134] width 132 height 20
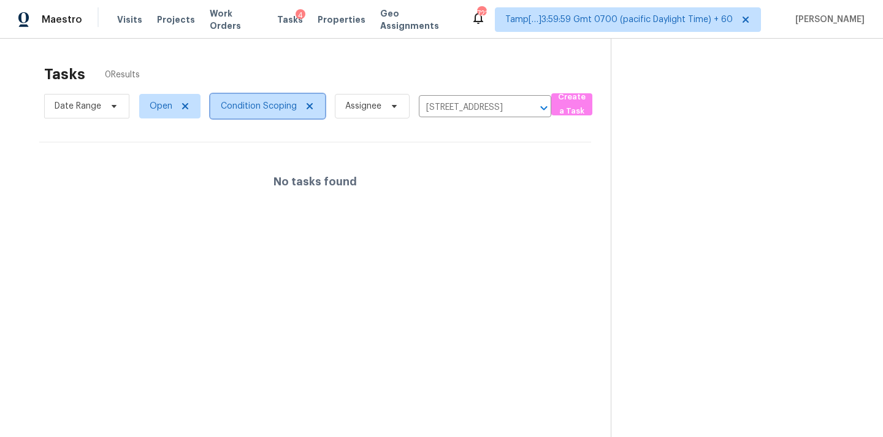
click at [272, 113] on span "Condition Scoping" at bounding box center [267, 106] width 115 height 25
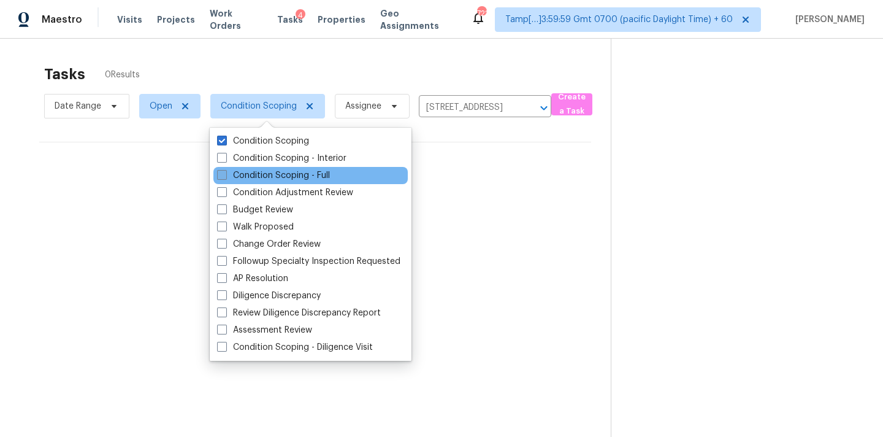
click at [278, 177] on label "Condition Scoping - Full" at bounding box center [273, 175] width 113 height 12
click at [225, 177] on input "Condition Scoping - Full" at bounding box center [221, 173] width 8 height 8
checkbox input "true"
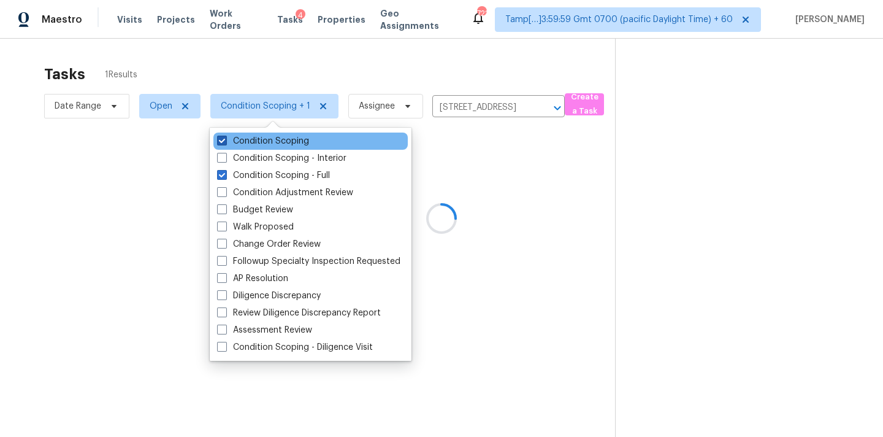
click at [283, 136] on label "Condition Scoping" at bounding box center [263, 141] width 92 height 12
click at [225, 136] on input "Condition Scoping" at bounding box center [221, 139] width 8 height 8
checkbox input "false"
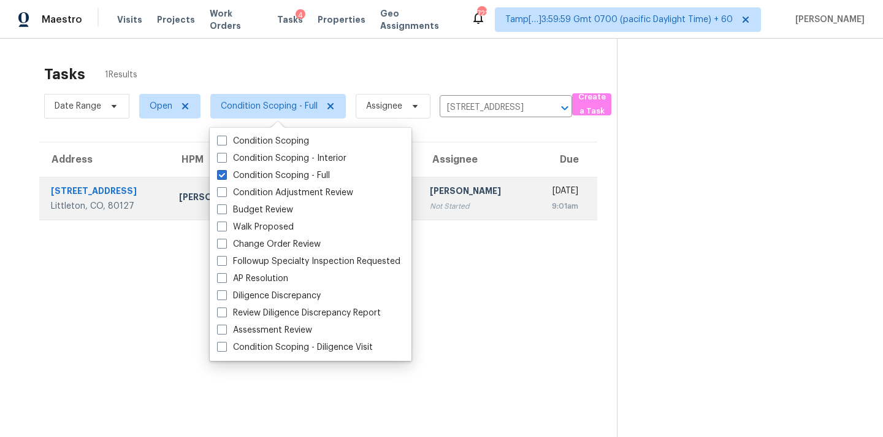
click at [479, 191] on div "[PERSON_NAME]" at bounding box center [475, 192] width 90 height 15
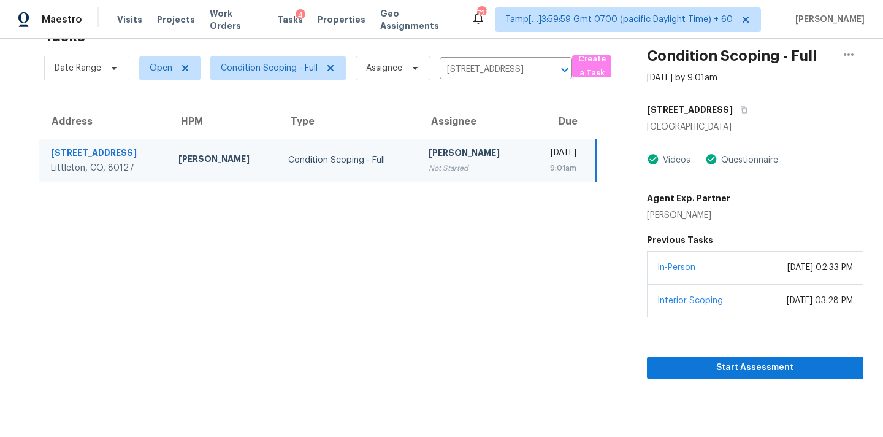
scroll to position [39, 0]
click at [732, 375] on span "Start Assessment" at bounding box center [755, 366] width 197 height 15
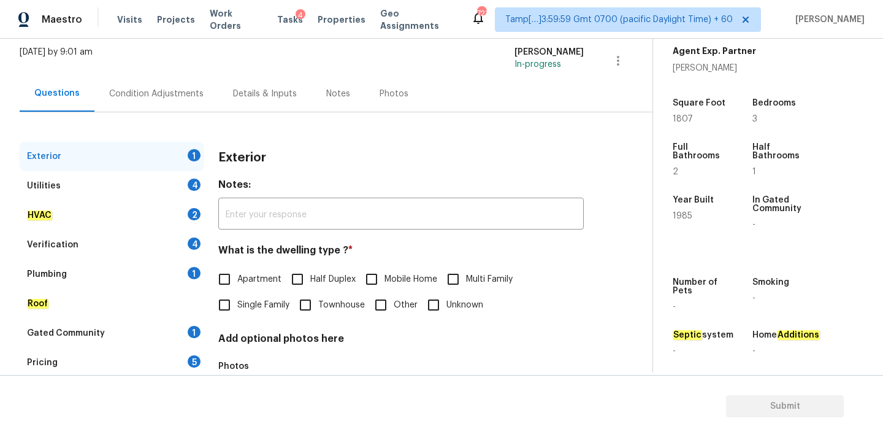
scroll to position [95, 0]
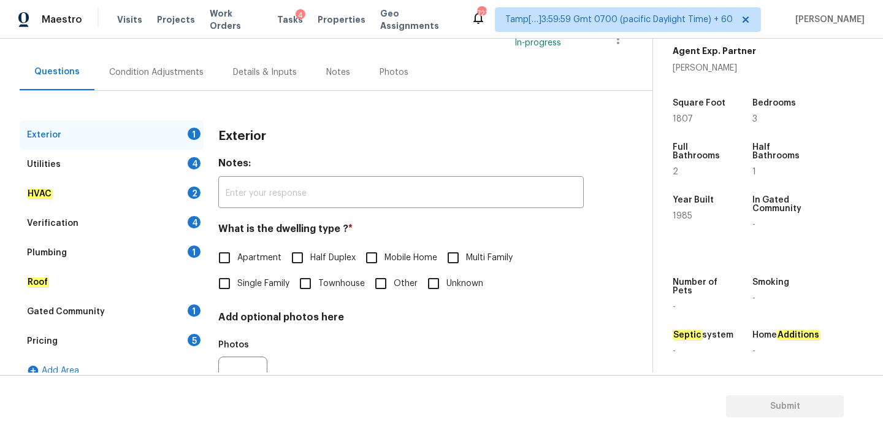
click at [259, 283] on span "Single Family" at bounding box center [263, 283] width 52 height 13
click at [237, 283] on input "Single Family" at bounding box center [225, 283] width 26 height 26
checkbox input "true"
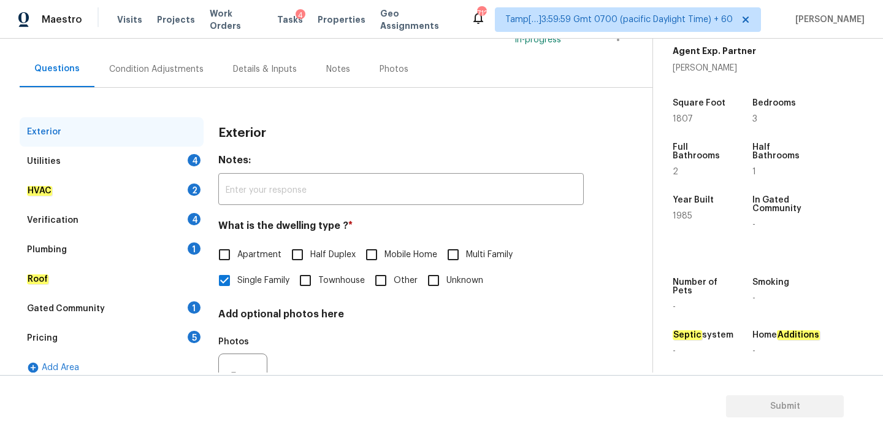
click at [184, 161] on div "Utilities 4" at bounding box center [112, 161] width 184 height 29
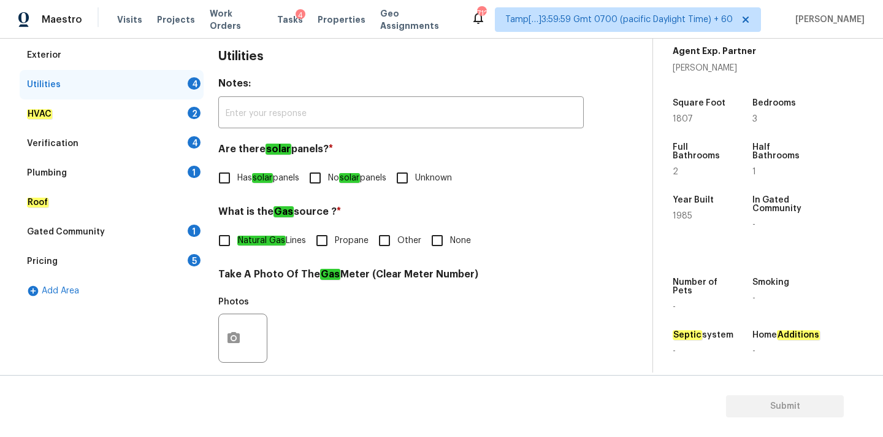
scroll to position [182, 0]
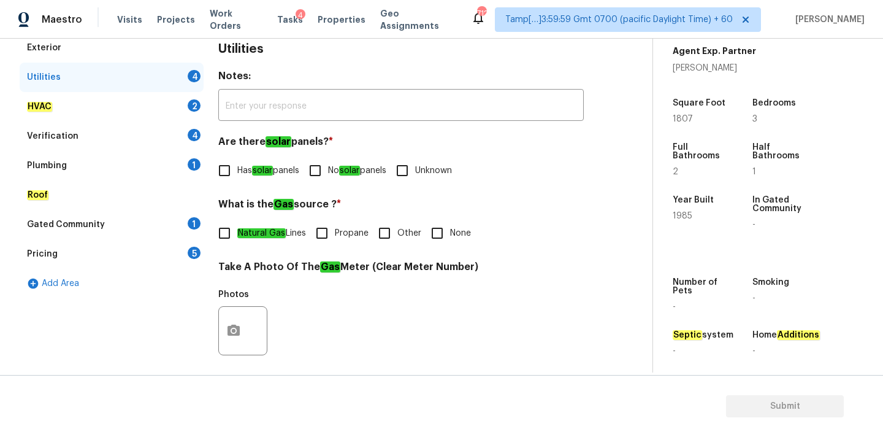
click at [326, 178] on input "No solar panels" at bounding box center [315, 171] width 26 height 26
checkbox input "true"
click at [284, 231] on em "Natural Gas" at bounding box center [261, 233] width 48 height 10
click at [237, 231] on input "Natural Gas Lines" at bounding box center [225, 233] width 26 height 26
checkbox input "true"
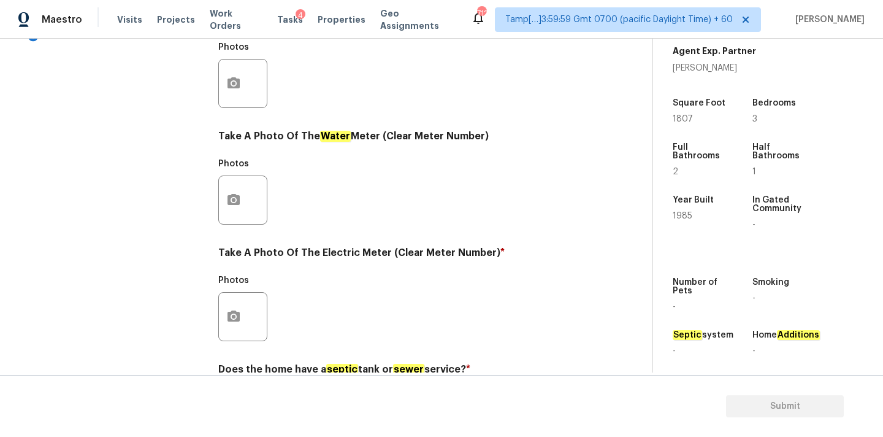
scroll to position [473, 0]
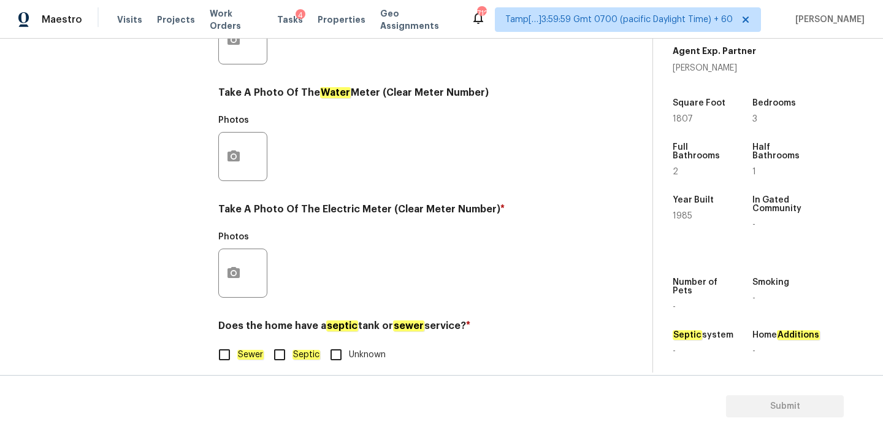
click at [241, 350] on em "Sewer" at bounding box center [250, 355] width 26 height 10
click at [237, 350] on input "Sewer" at bounding box center [225, 355] width 26 height 26
checkbox input "true"
click at [241, 277] on button "button" at bounding box center [233, 273] width 29 height 48
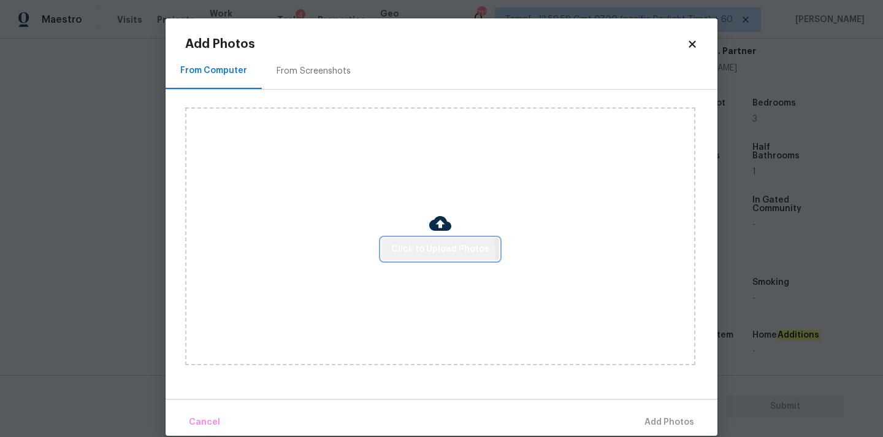
click at [396, 253] on span "Click to Upload Photos" at bounding box center [440, 249] width 98 height 15
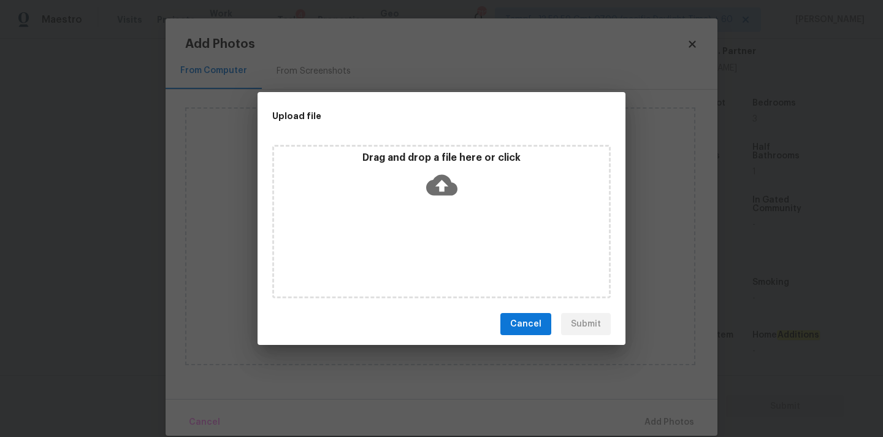
click at [437, 189] on icon at bounding box center [441, 185] width 31 height 21
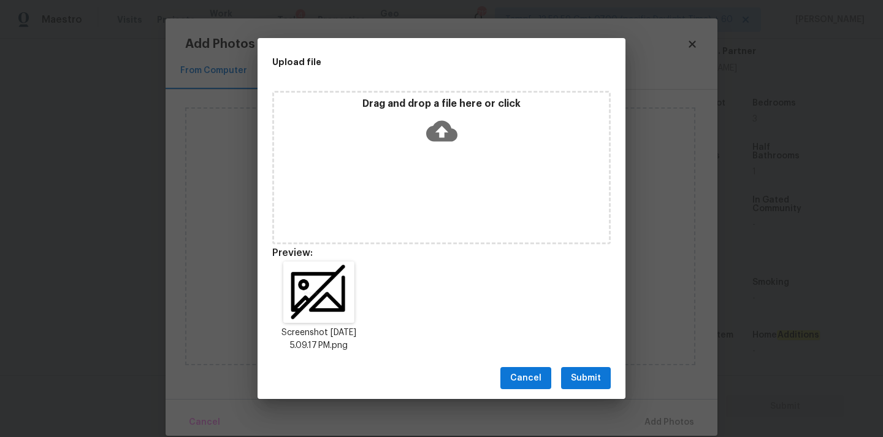
click at [602, 386] on button "Submit" at bounding box center [586, 378] width 50 height 23
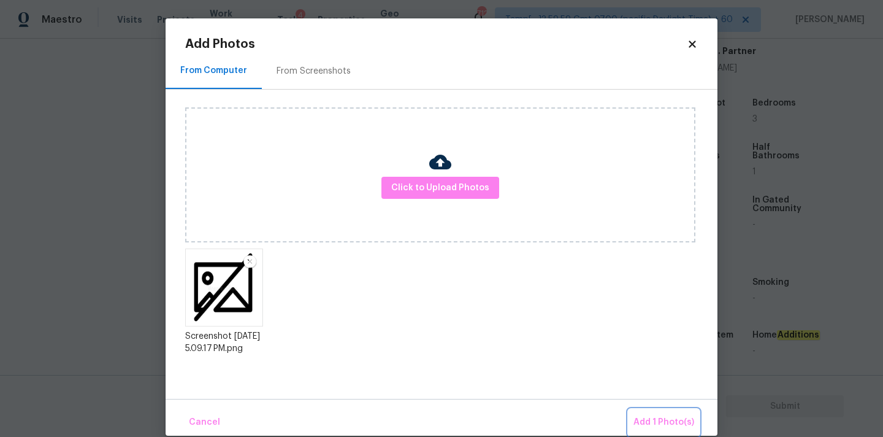
click at [647, 415] on span "Add 1 Photo(s)" at bounding box center [663, 422] width 61 height 15
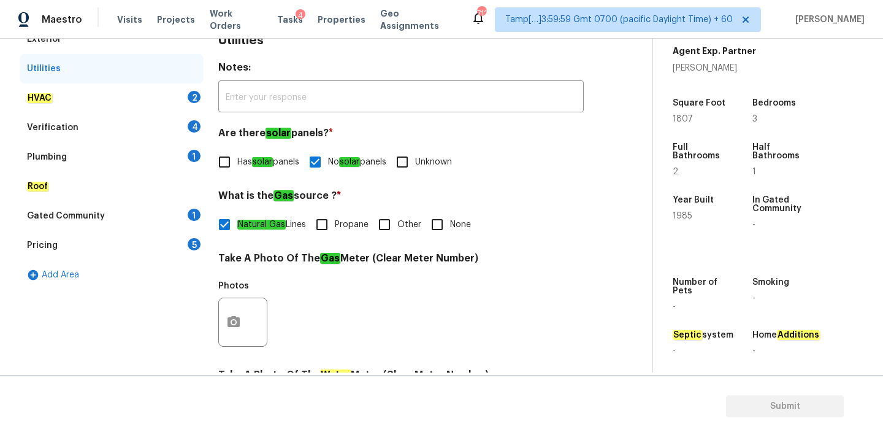
scroll to position [181, 0]
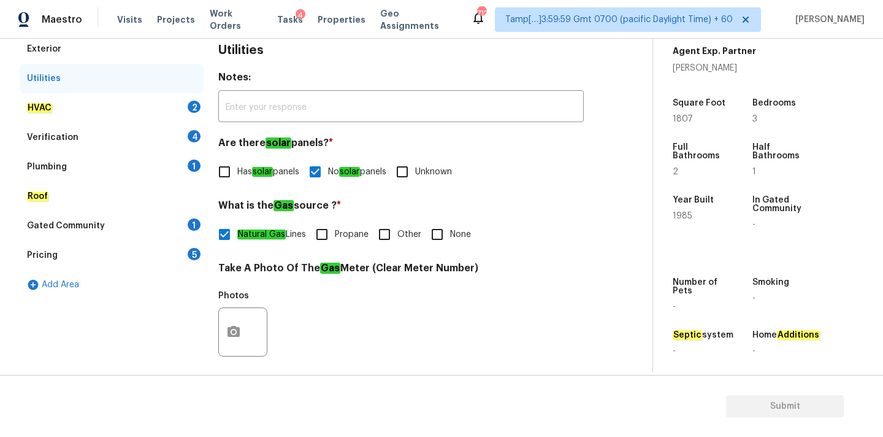
click at [142, 107] on div "HVAC 2" at bounding box center [112, 107] width 184 height 29
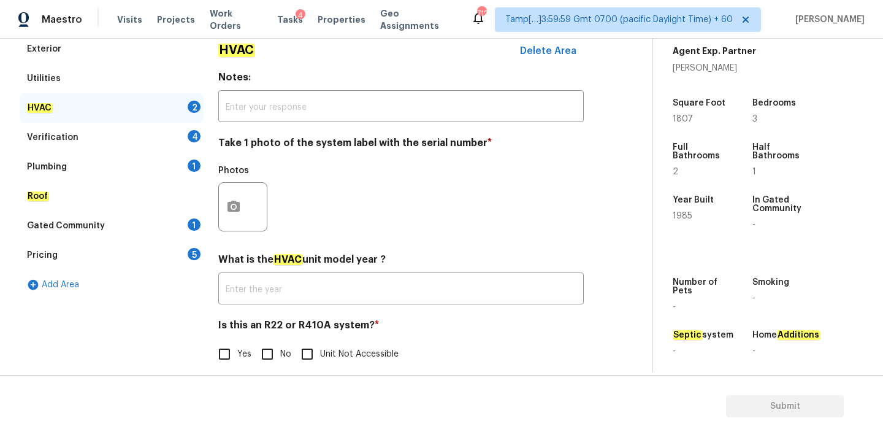
scroll to position [194, 0]
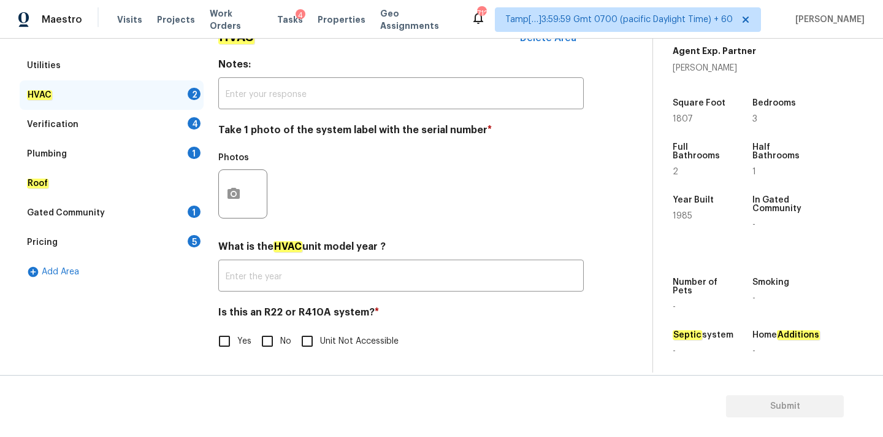
click at [269, 340] on input "No" at bounding box center [267, 341] width 26 height 26
checkbox input "true"
click at [247, 198] on button "button" at bounding box center [233, 194] width 29 height 48
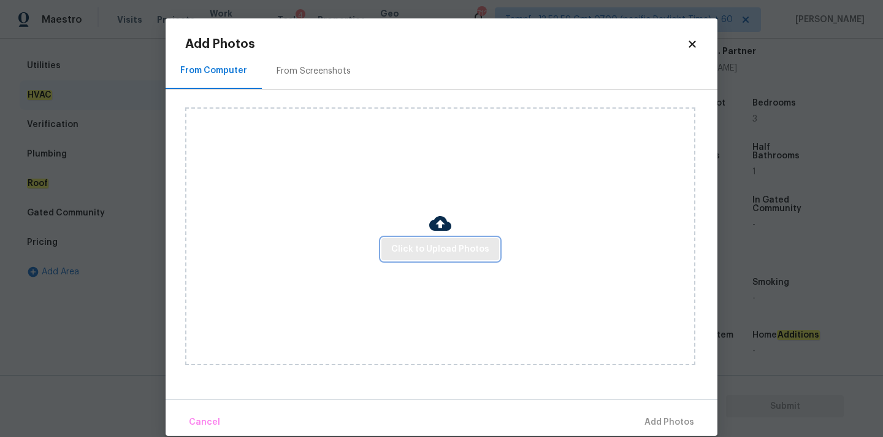
click at [438, 253] on span "Click to Upload Photos" at bounding box center [440, 249] width 98 height 15
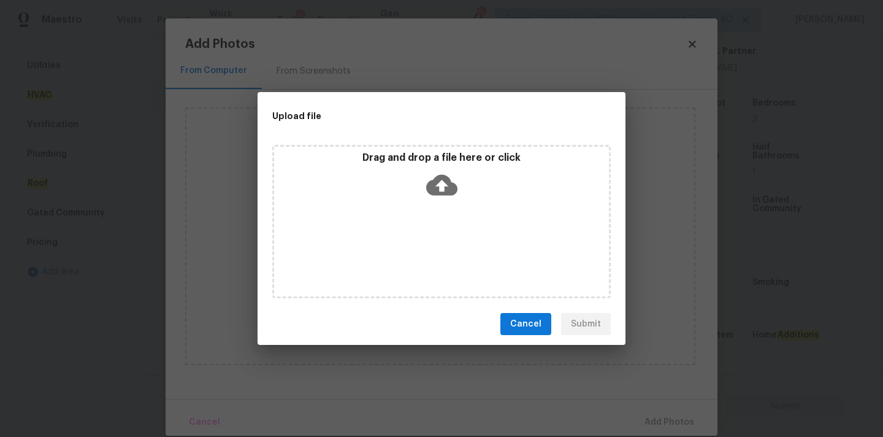
click at [438, 199] on icon at bounding box center [441, 184] width 31 height 31
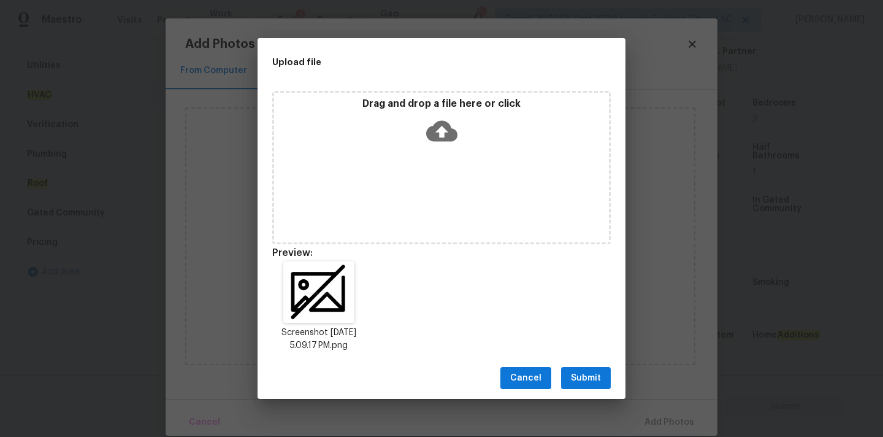
click at [605, 380] on button "Submit" at bounding box center [586, 378] width 50 height 23
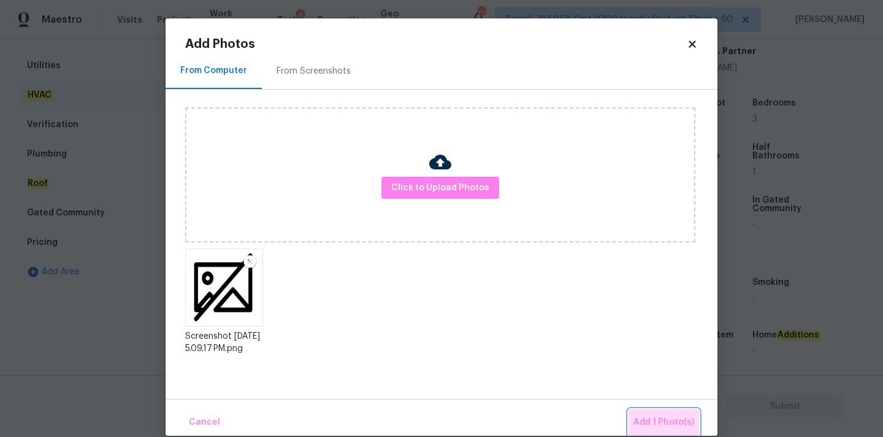
click at [656, 410] on button "Add 1 Photo(s)" at bounding box center [664, 422] width 71 height 26
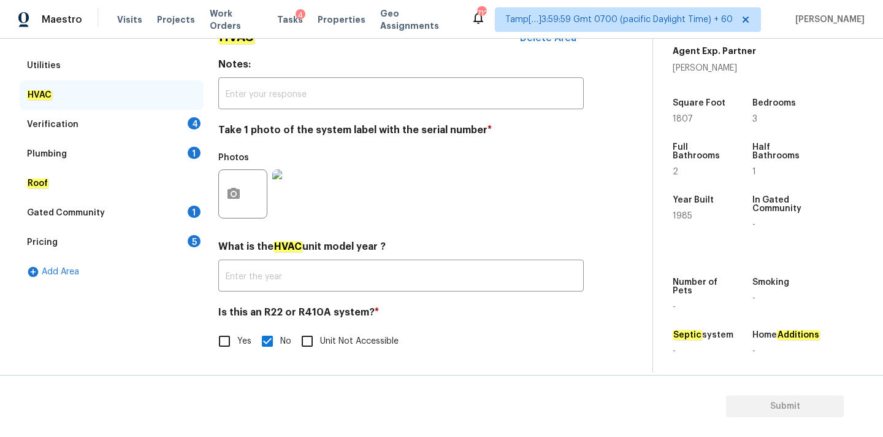
click at [124, 127] on div "Verification 4" at bounding box center [112, 124] width 184 height 29
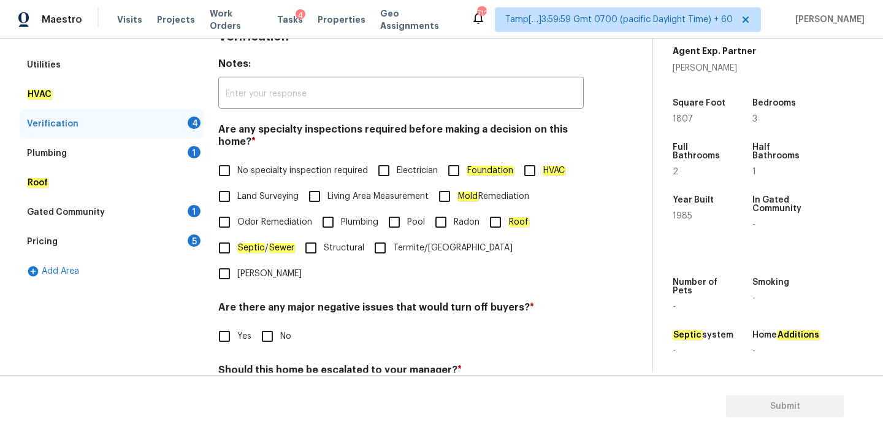
click at [273, 177] on label "No specialty inspection required" at bounding box center [290, 171] width 156 height 26
click at [237, 177] on input "No specialty inspection required" at bounding box center [225, 171] width 26 height 26
checkbox input "true"
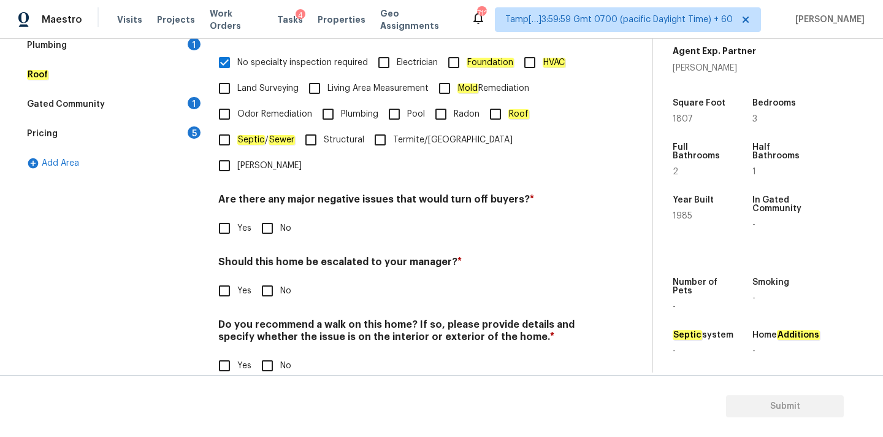
scroll to position [301, 0]
click at [272, 216] on input "No" at bounding box center [267, 229] width 26 height 26
checkbox input "true"
click at [273, 279] on input "No" at bounding box center [267, 292] width 26 height 26
checkbox input "true"
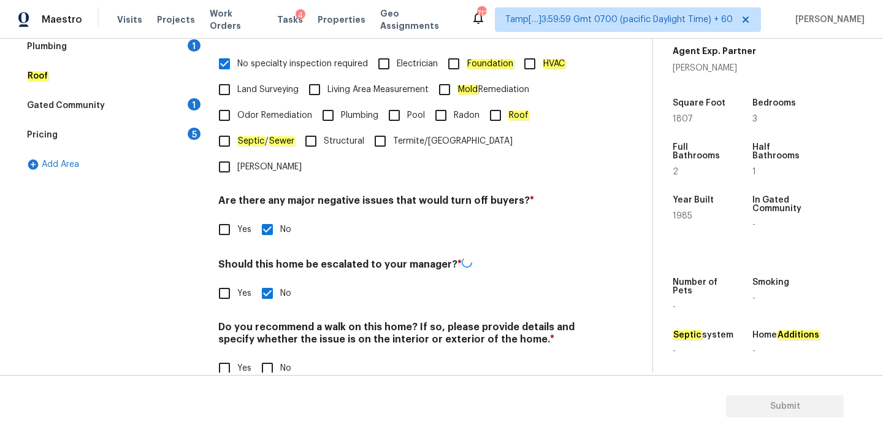
click at [273, 355] on input "No" at bounding box center [267, 368] width 26 height 26
checkbox input "true"
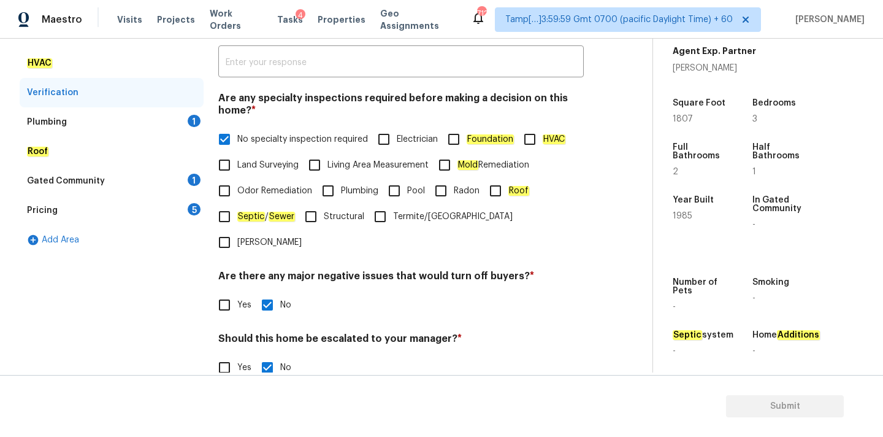
click at [115, 119] on div "Plumbing 1" at bounding box center [112, 121] width 184 height 29
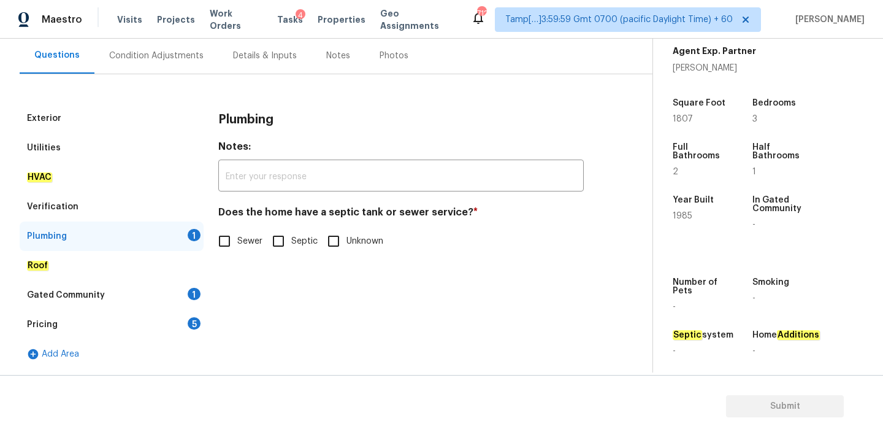
scroll to position [112, 0]
click at [236, 235] on input "Sewer" at bounding box center [225, 241] width 26 height 26
checkbox input "true"
click at [182, 282] on div "Gated Community 1" at bounding box center [112, 294] width 184 height 29
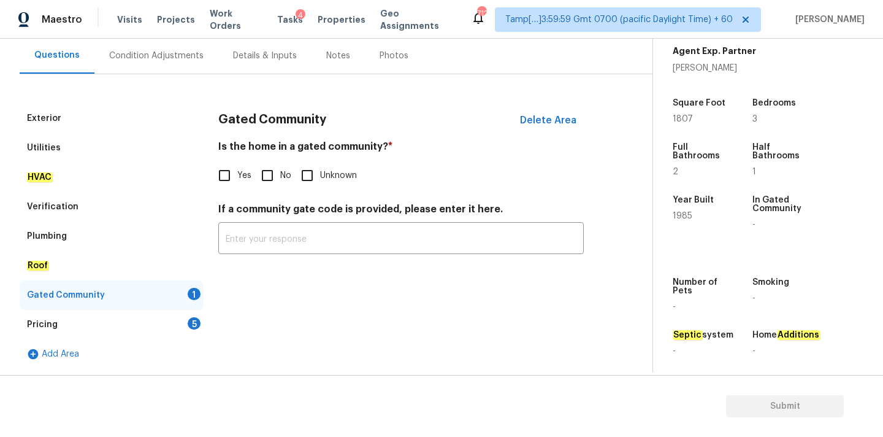
click at [267, 178] on input "No" at bounding box center [267, 176] width 26 height 26
checkbox input "true"
click at [176, 319] on div "Pricing 5" at bounding box center [112, 324] width 184 height 29
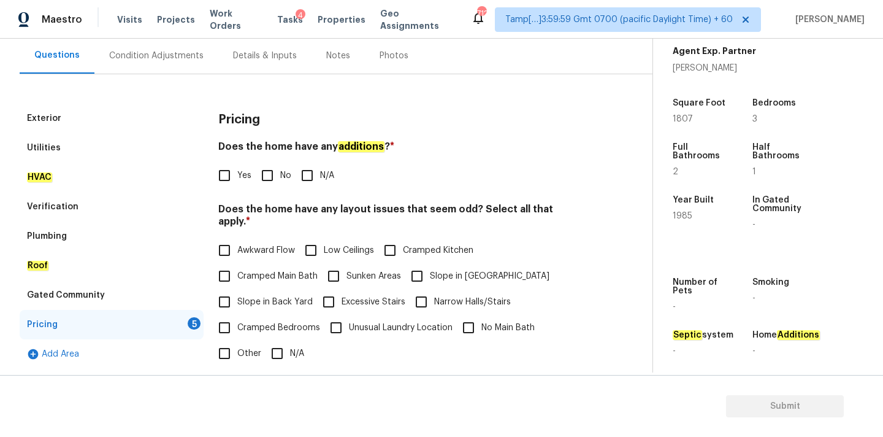
click at [262, 182] on input "No" at bounding box center [267, 176] width 26 height 26
checkbox input "true"
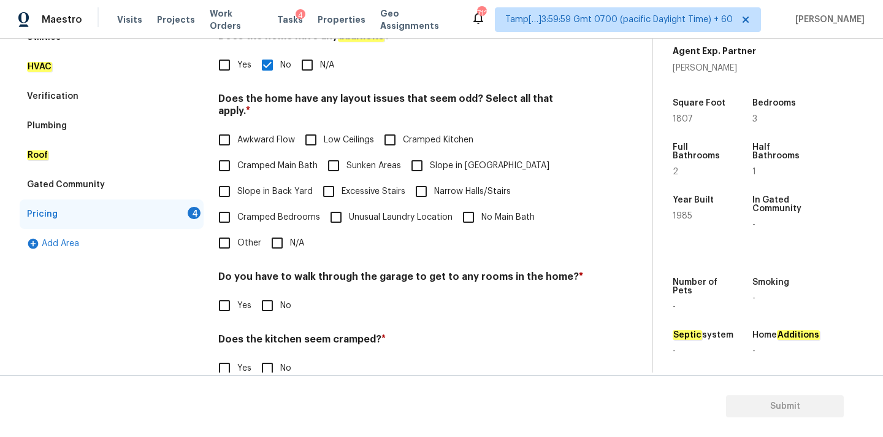
scroll to position [284, 0]
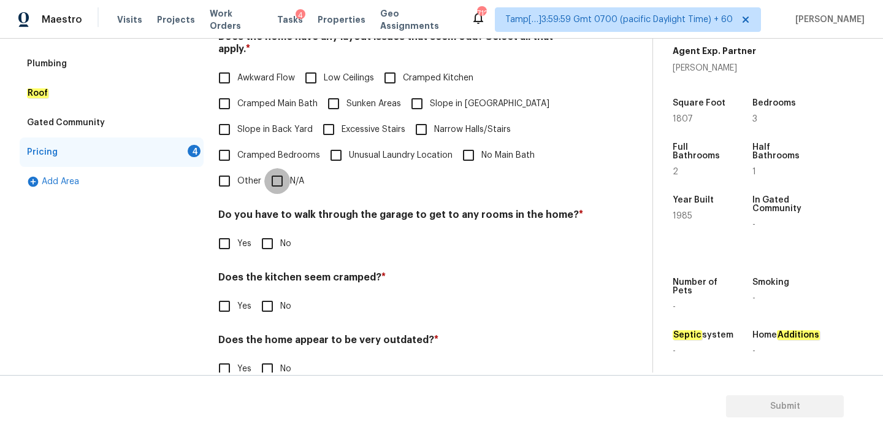
click at [278, 169] on input "N/A" at bounding box center [277, 181] width 26 height 26
checkbox input "true"
click at [269, 239] on input "No" at bounding box center [267, 244] width 26 height 26
checkbox input "true"
click at [272, 293] on input "No" at bounding box center [267, 306] width 26 height 26
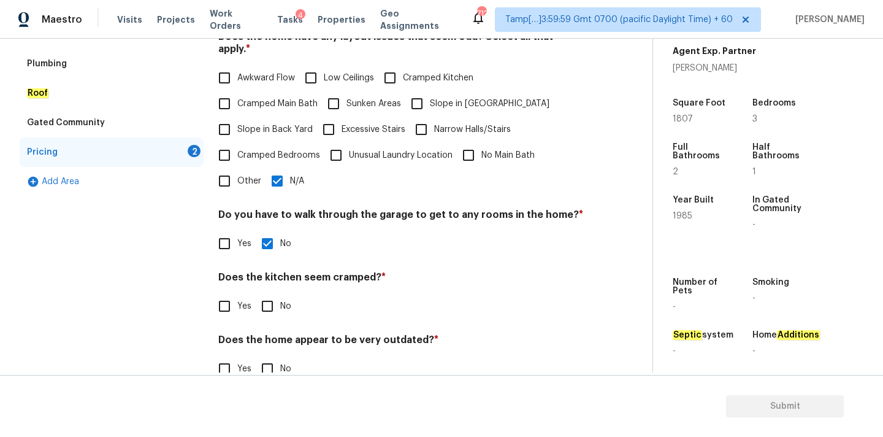
checkbox input "true"
click at [271, 357] on input "No" at bounding box center [267, 370] width 26 height 26
checkbox input "true"
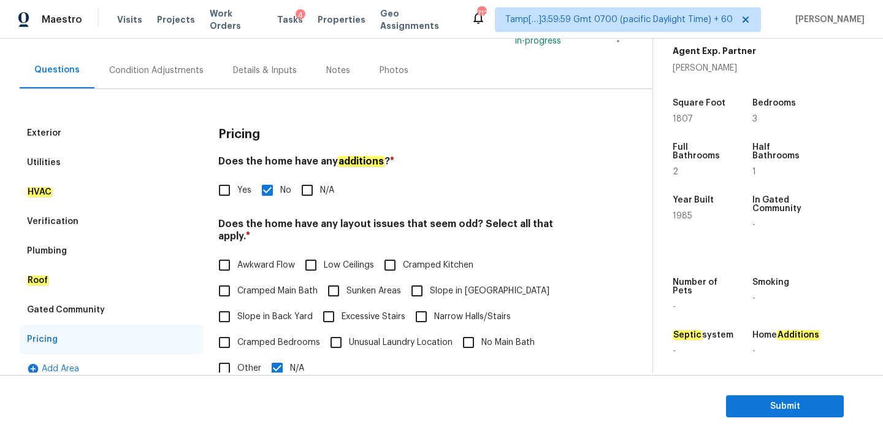
scroll to position [0, 0]
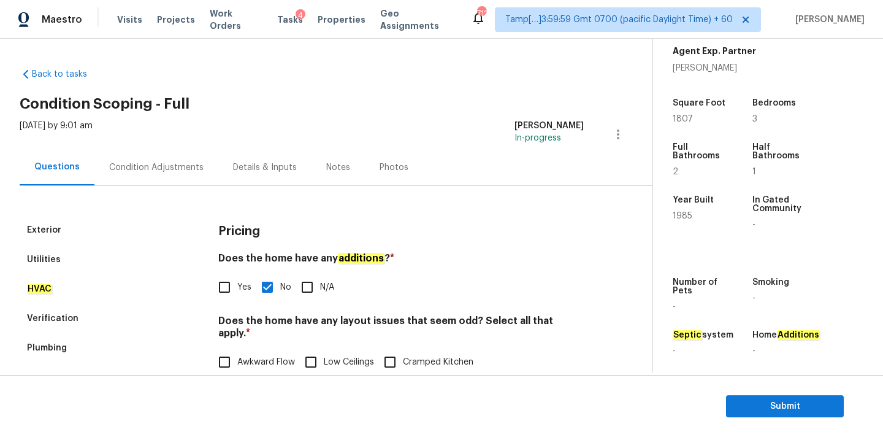
click at [175, 163] on div "Condition Adjustments" at bounding box center [156, 167] width 94 height 12
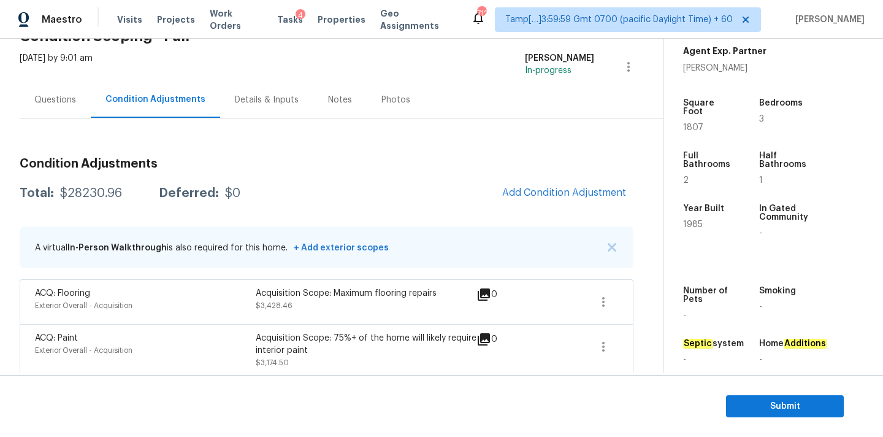
scroll to position [165, 0]
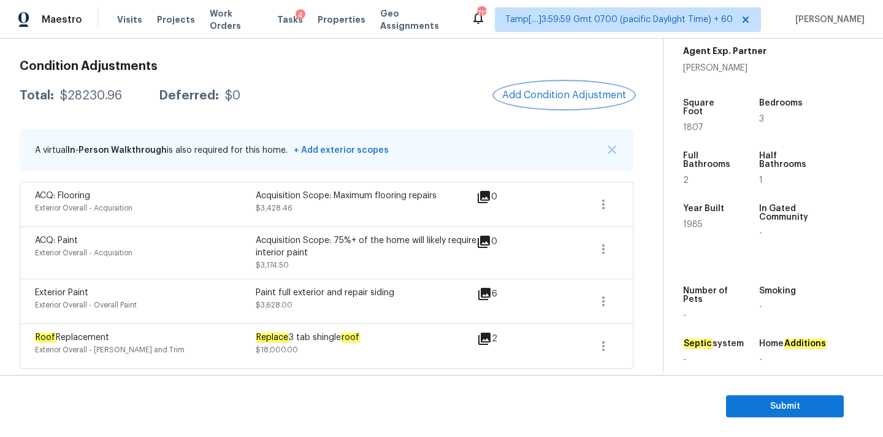
click at [529, 90] on span "Add Condition Adjustment" at bounding box center [564, 95] width 124 height 11
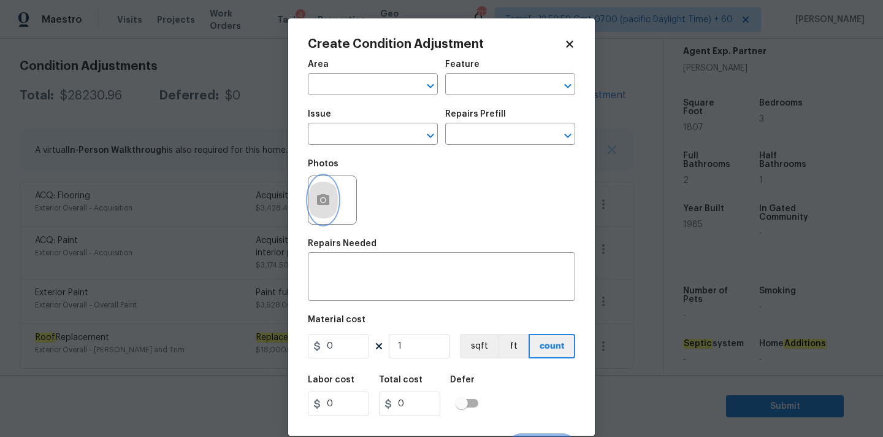
click at [334, 190] on button "button" at bounding box center [322, 200] width 29 height 48
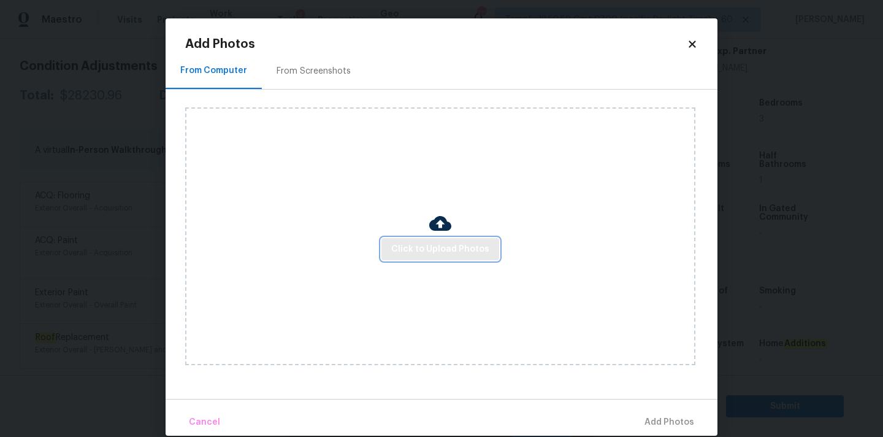
click at [416, 247] on span "Click to Upload Photos" at bounding box center [440, 249] width 98 height 15
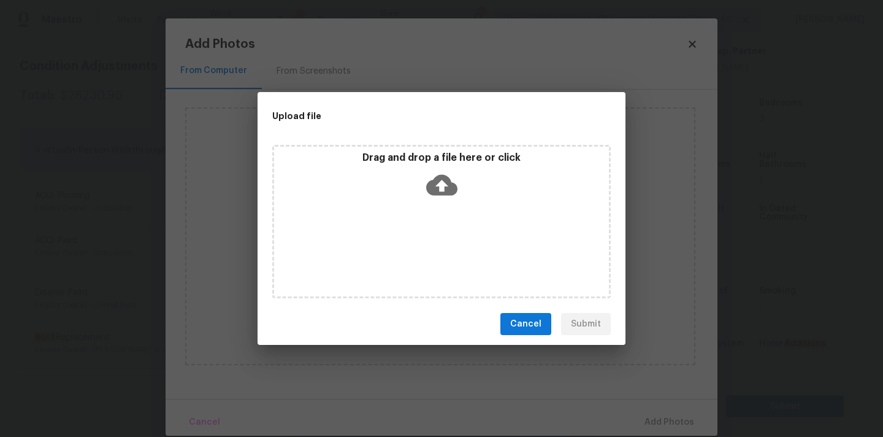
click at [429, 182] on icon at bounding box center [441, 185] width 31 height 21
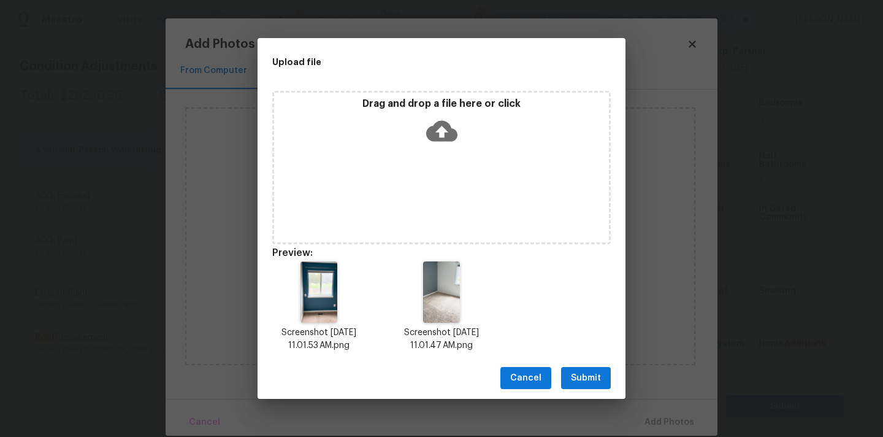
click at [581, 381] on span "Submit" at bounding box center [586, 377] width 30 height 15
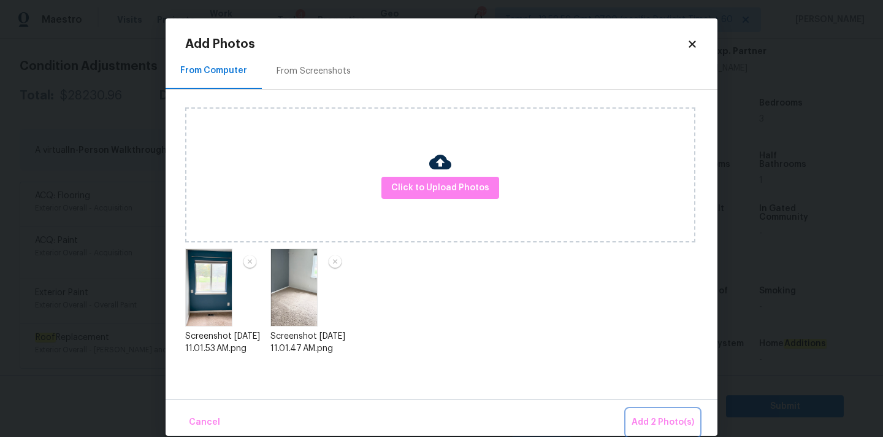
click at [649, 416] on span "Add 2 Photo(s)" at bounding box center [663, 422] width 63 height 15
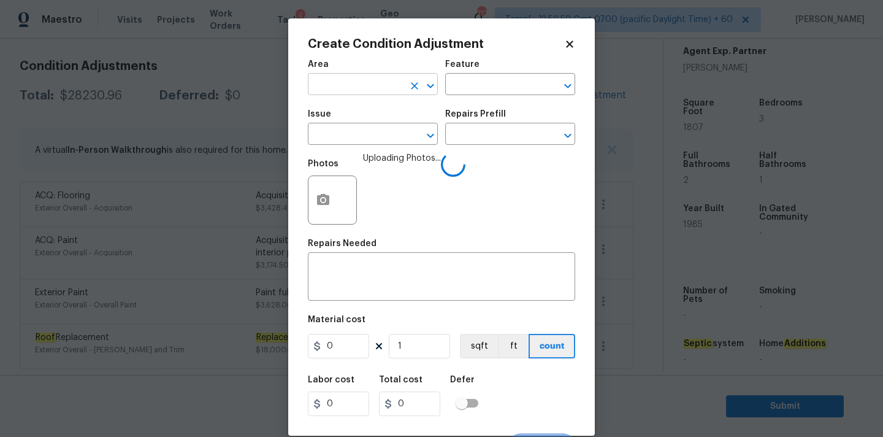
click at [319, 84] on input "text" at bounding box center [356, 85] width 96 height 19
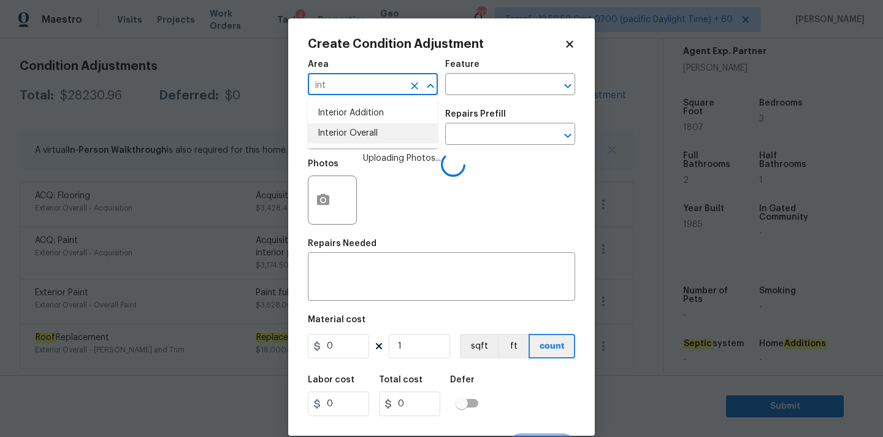
click at [327, 140] on li "Interior Overall" at bounding box center [373, 133] width 130 height 20
type input "Interior Overall"
click at [336, 140] on input "text" at bounding box center [356, 135] width 96 height 19
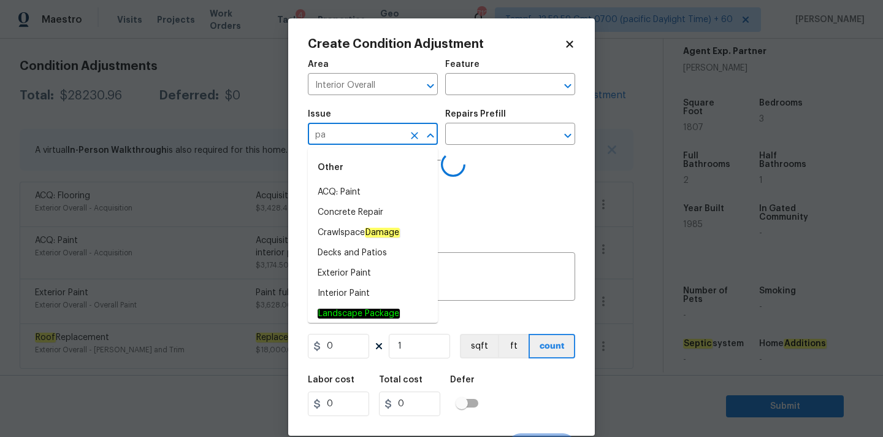
type input "pai"
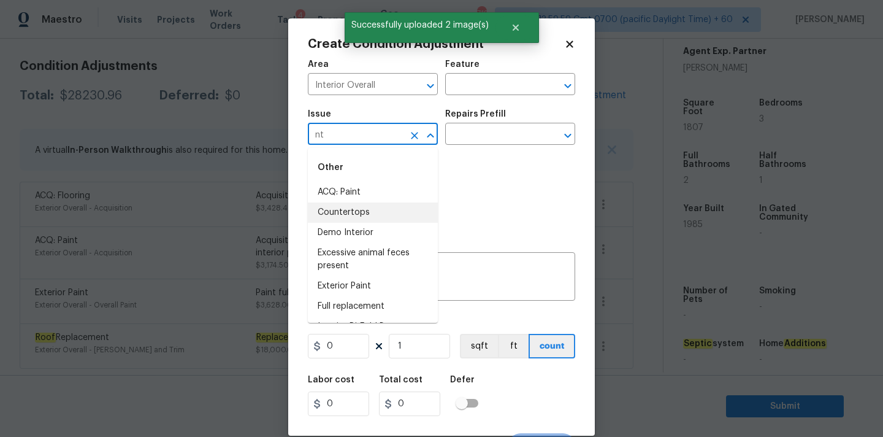
type input "n"
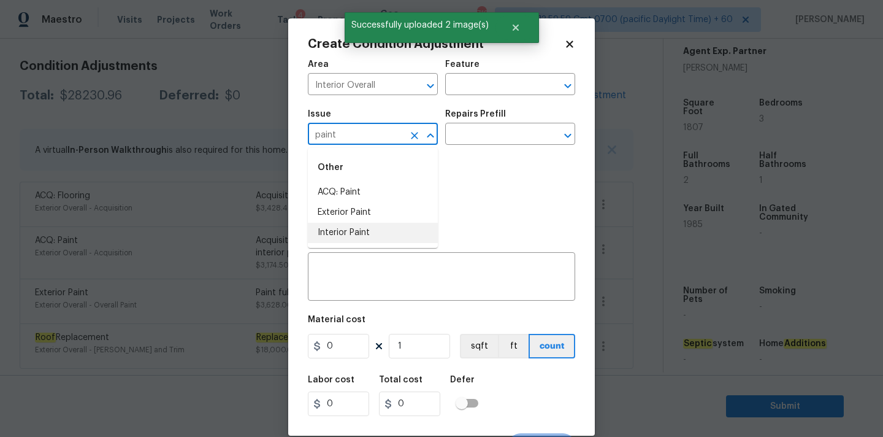
click at [352, 238] on li "Interior Paint" at bounding box center [373, 233] width 130 height 20
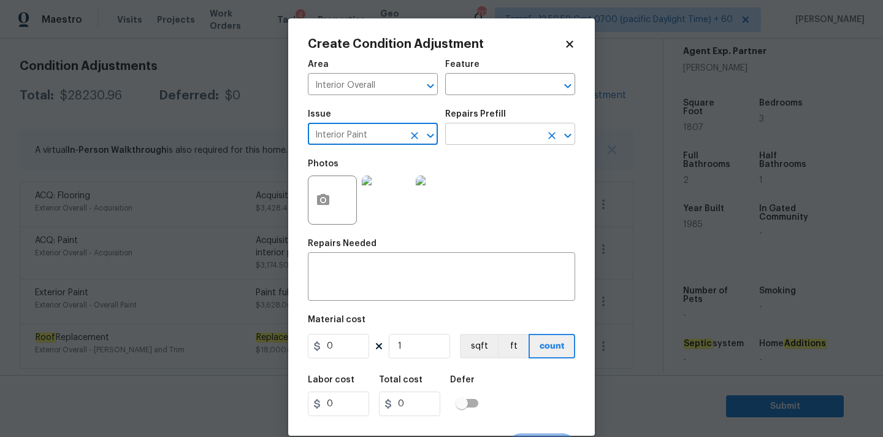
type input "Interior Paint"
click at [488, 140] on input "text" at bounding box center [493, 135] width 96 height 19
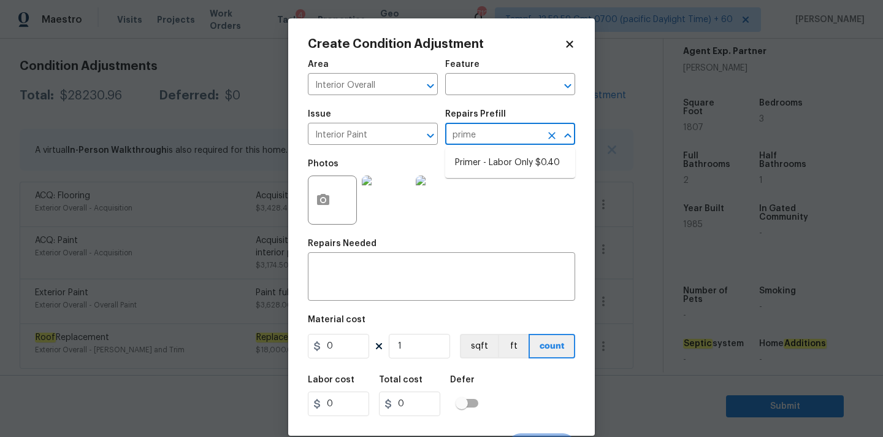
type input "primer"
click at [483, 161] on li "Primer - Labor Only $0.40" at bounding box center [510, 163] width 130 height 20
type input "Overall Paint"
type textarea "Interior primer - PRIMER PROVIDED BY OPENDOOR - All nails, screws, drywall anch…"
type input "0.4"
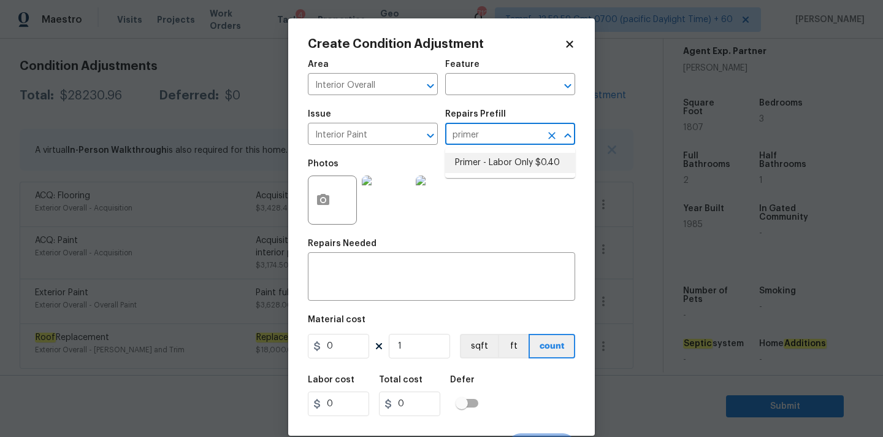
type input "0.4"
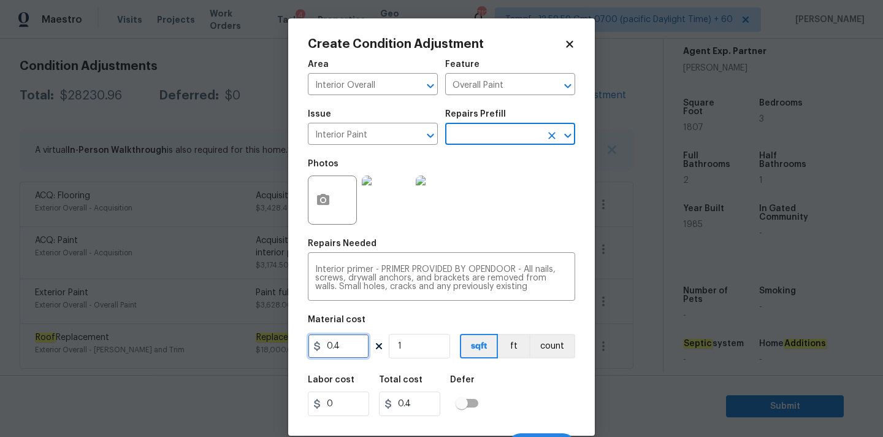
click at [350, 353] on input "0.4" at bounding box center [338, 346] width 61 height 25
type input "100"
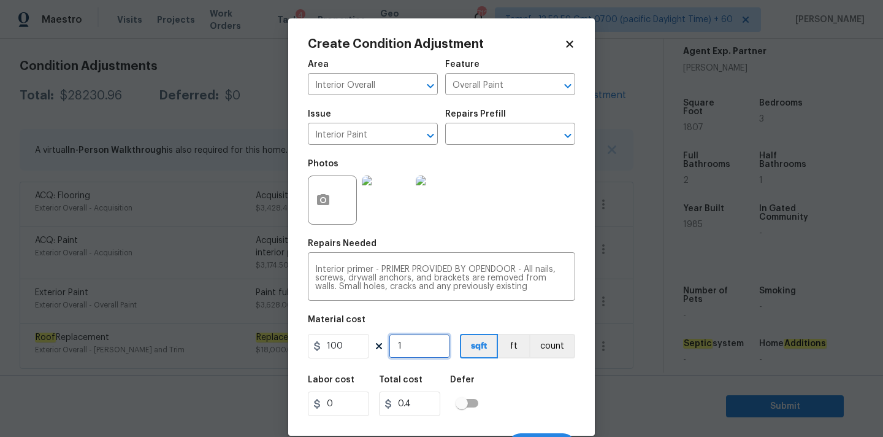
type input "100"
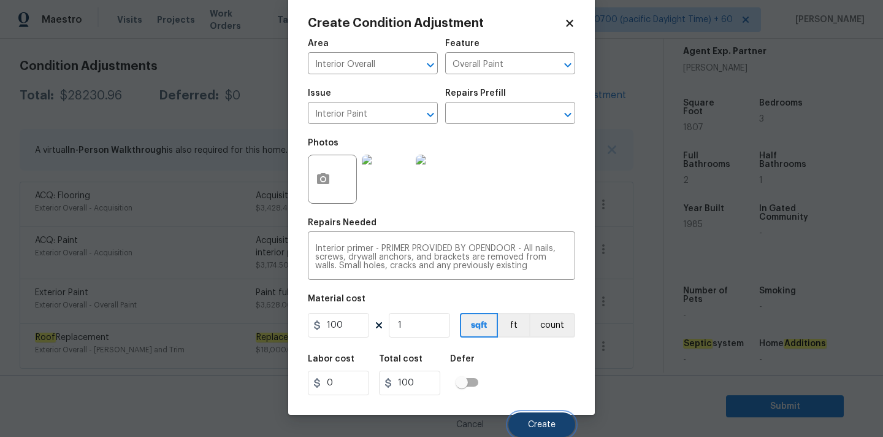
click at [527, 413] on button "Create" at bounding box center [541, 424] width 67 height 25
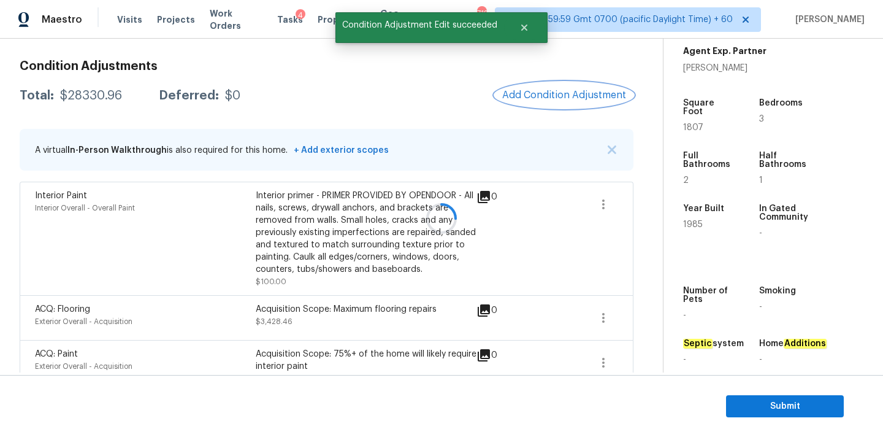
scroll to position [0, 0]
click at [546, 96] on span "Add Condition Adjustment" at bounding box center [564, 95] width 124 height 11
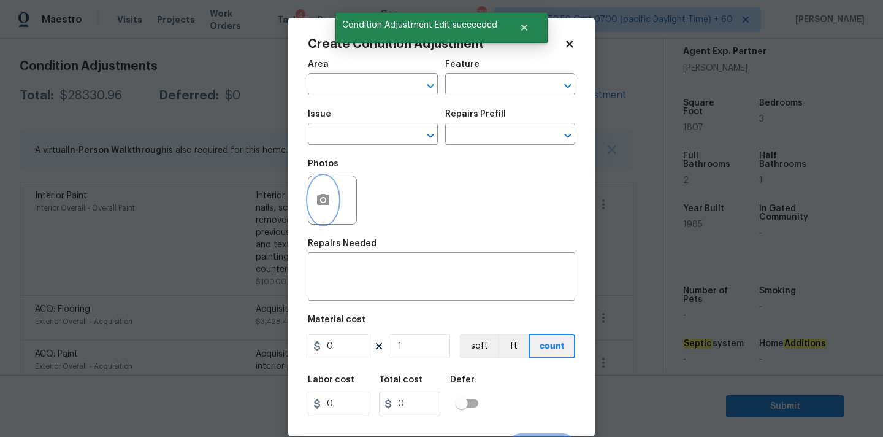
click at [332, 199] on button "button" at bounding box center [322, 200] width 29 height 48
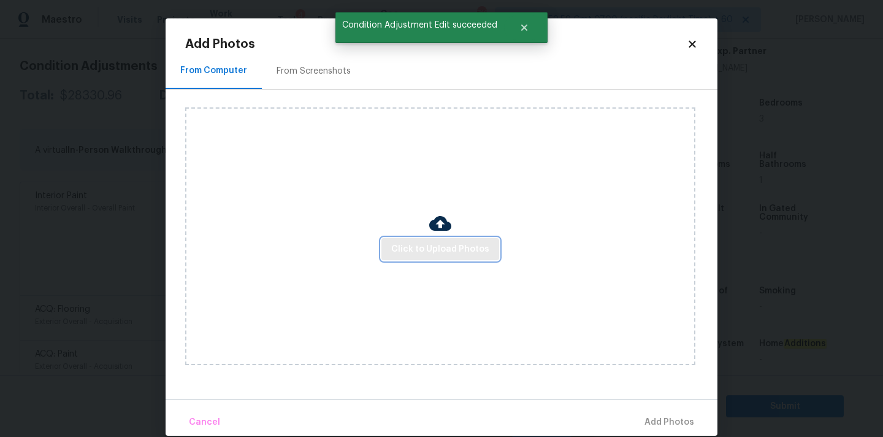
click at [408, 239] on button "Click to Upload Photos" at bounding box center [440, 249] width 118 height 23
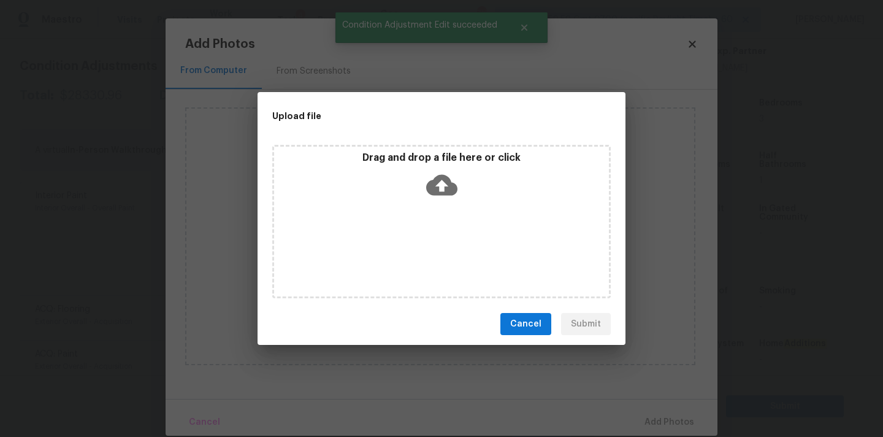
click at [442, 170] on icon at bounding box center [441, 184] width 31 height 31
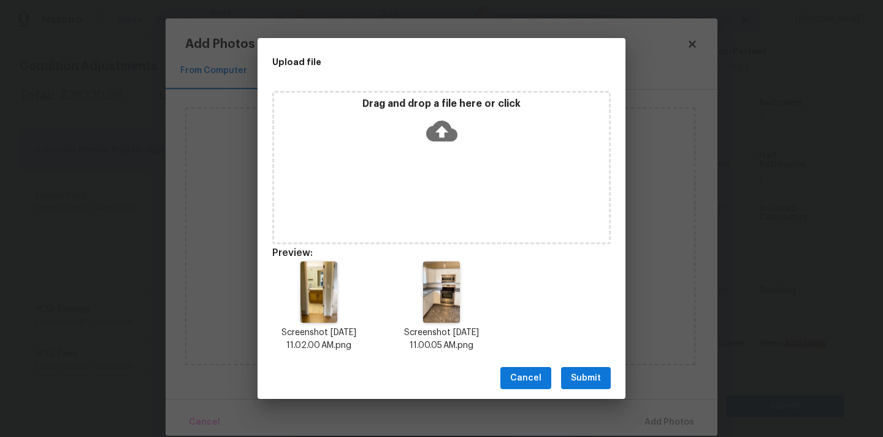
click at [572, 375] on span "Submit" at bounding box center [586, 377] width 30 height 15
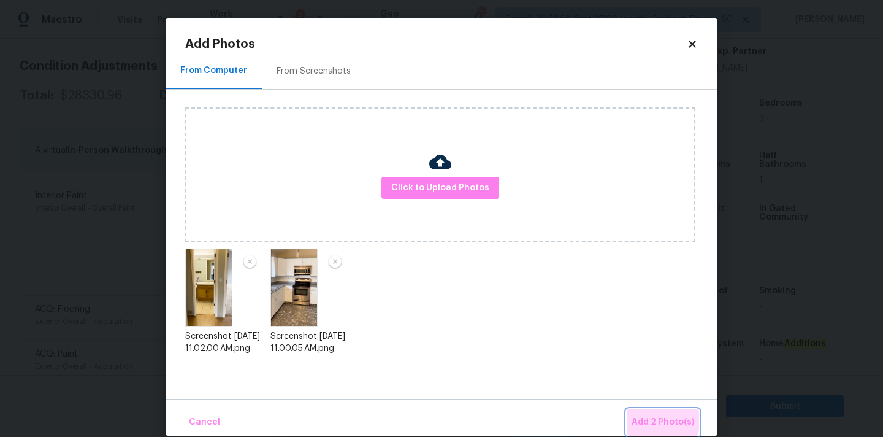
click at [640, 415] on span "Add 2 Photo(s)" at bounding box center [663, 422] width 63 height 15
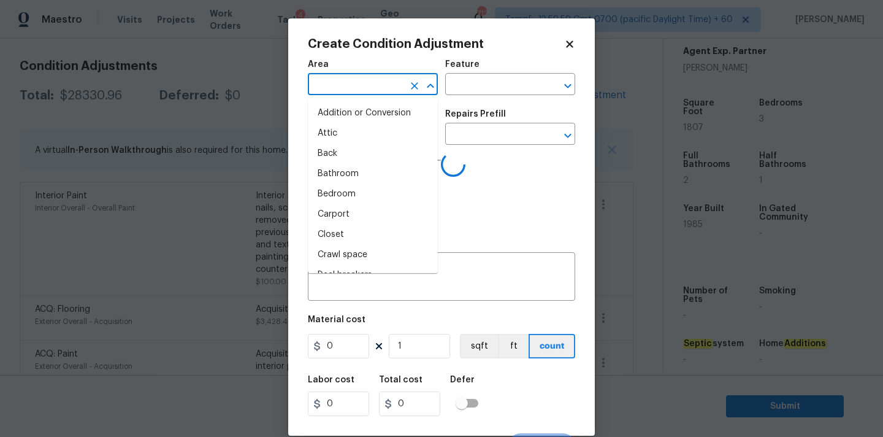
click at [345, 85] on input "text" at bounding box center [356, 85] width 96 height 19
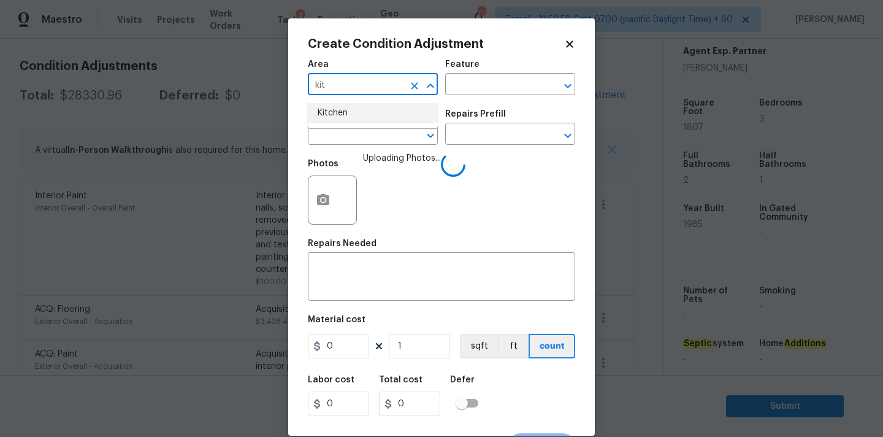
click at [333, 111] on li "Kitchen" at bounding box center [373, 113] width 130 height 20
type input "Kitchen"
click at [339, 131] on input "text" at bounding box center [356, 135] width 96 height 19
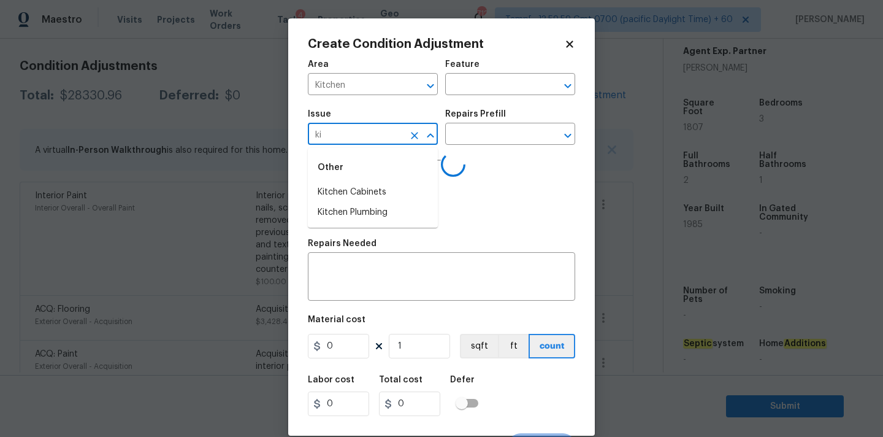
type input "kit"
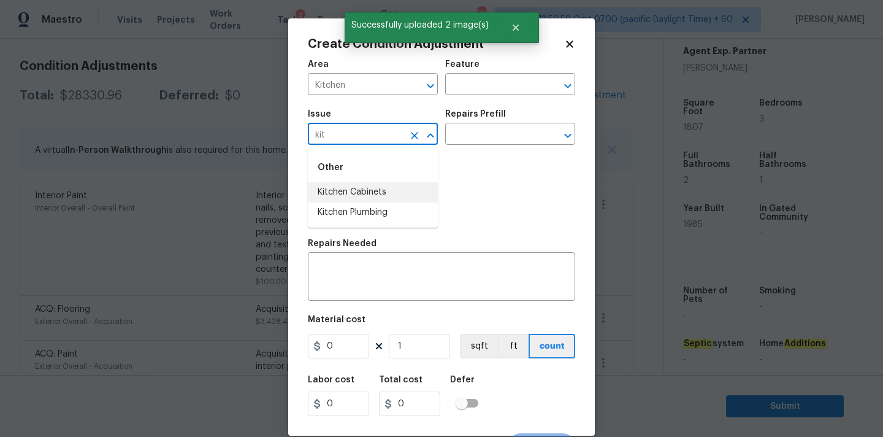
click at [362, 194] on li "Kitchen Cabinets" at bounding box center [373, 192] width 130 height 20
type input "c"
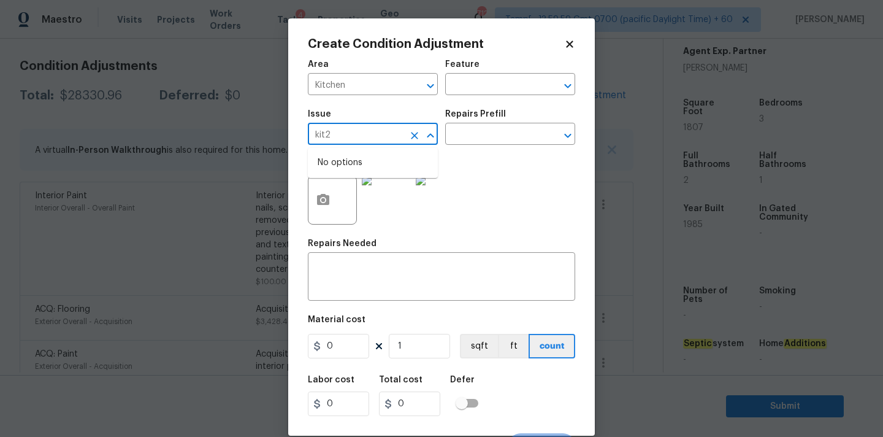
click at [337, 140] on input "kit2" at bounding box center [356, 135] width 96 height 19
click at [346, 197] on li "Kitchen Cabinets" at bounding box center [373, 192] width 130 height 20
type input "Kitchen Cabinets"
click at [369, 292] on div "x ​" at bounding box center [441, 277] width 267 height 45
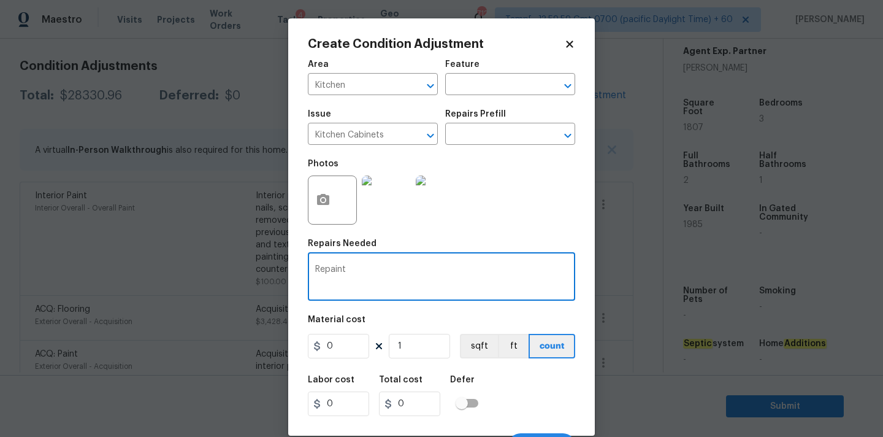
paste textarea "Kitchen Cabinets"
click at [377, 266] on textarea "Repaint Kitchen Cabinets" at bounding box center [441, 278] width 253 height 26
type textarea "Repaint Kitchen and bathroom Cabinets"
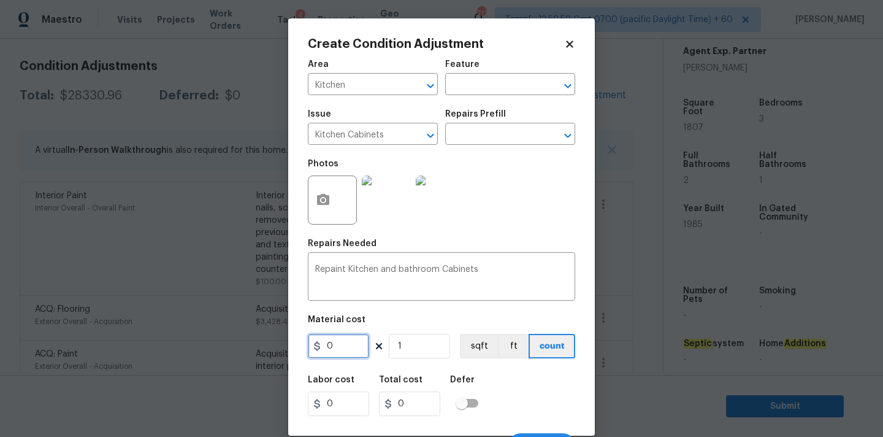
click at [325, 353] on input "0" at bounding box center [338, 346] width 61 height 25
click at [327, 353] on input "0" at bounding box center [338, 346] width 61 height 25
click at [327, 348] on input "0" at bounding box center [338, 346] width 61 height 25
type input "2000"
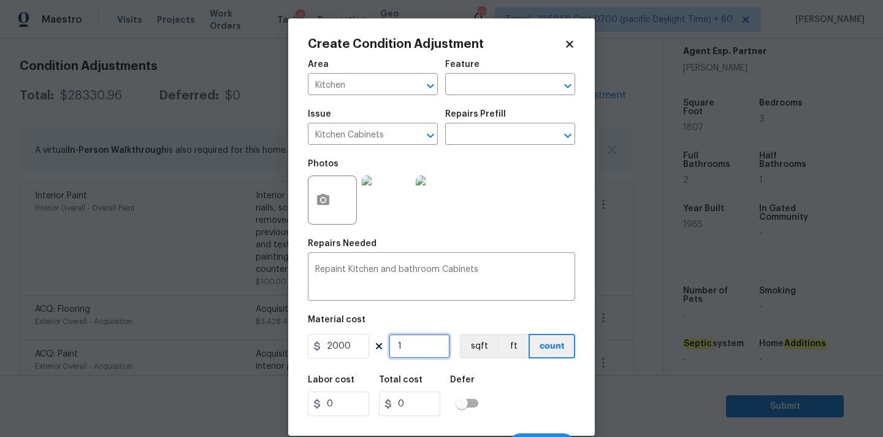
type input "2000"
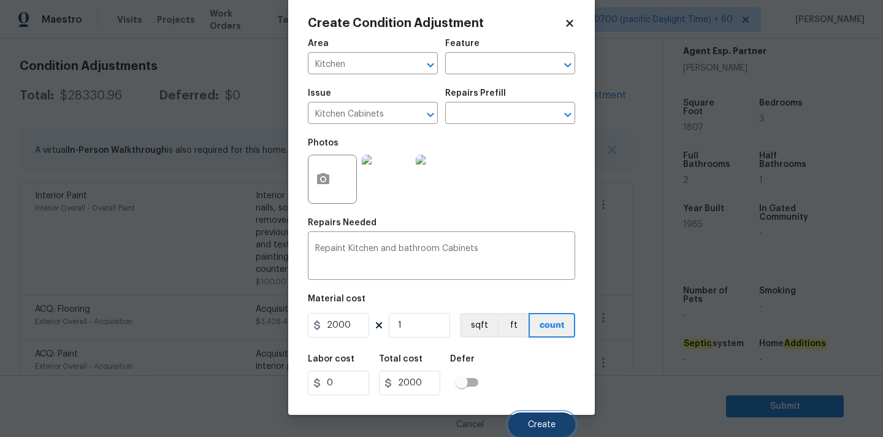
click at [540, 416] on button "Create" at bounding box center [541, 424] width 67 height 25
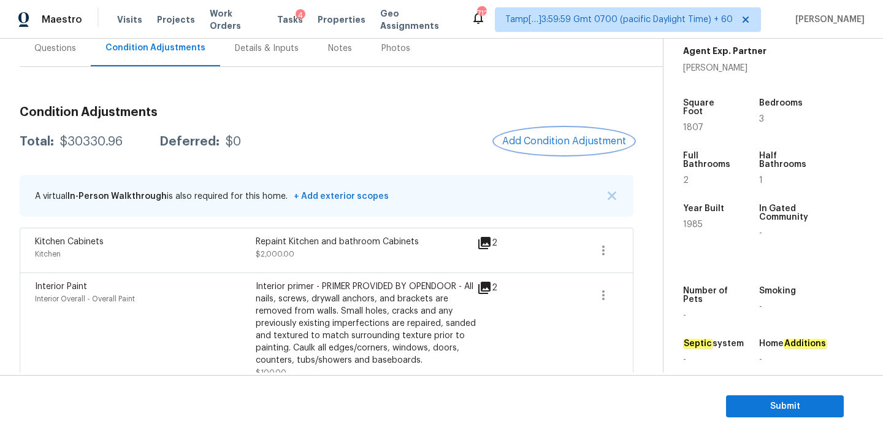
scroll to position [115, 0]
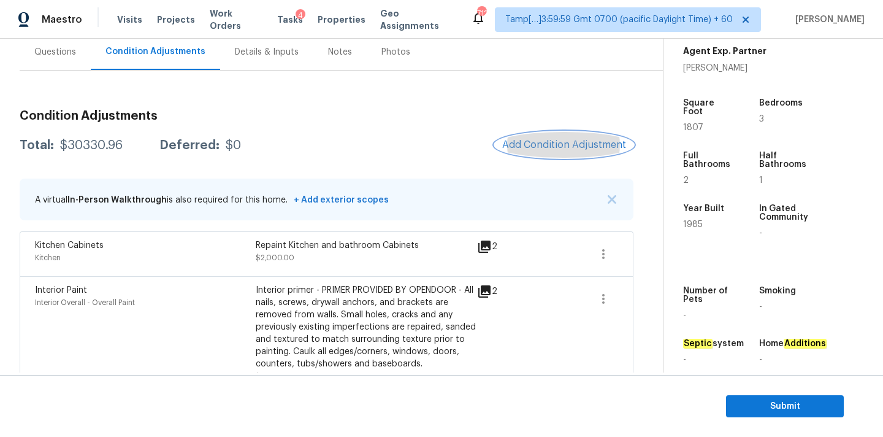
click at [535, 156] on button "Add Condition Adjustment" at bounding box center [564, 145] width 139 height 26
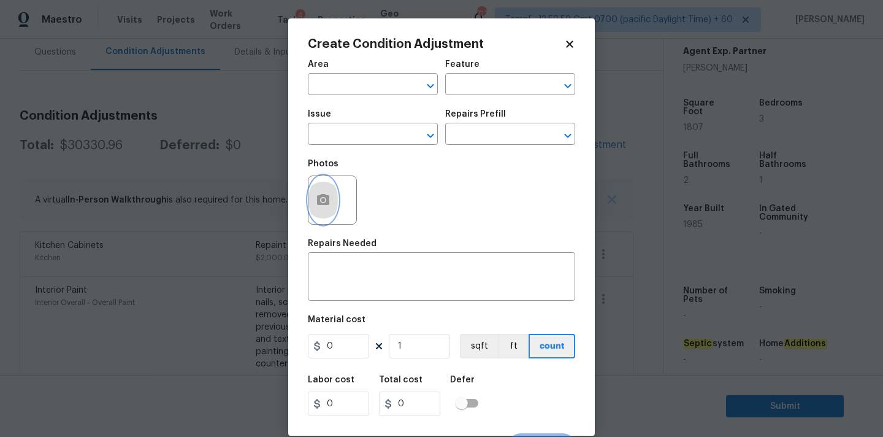
click at [318, 211] on button "button" at bounding box center [322, 200] width 29 height 48
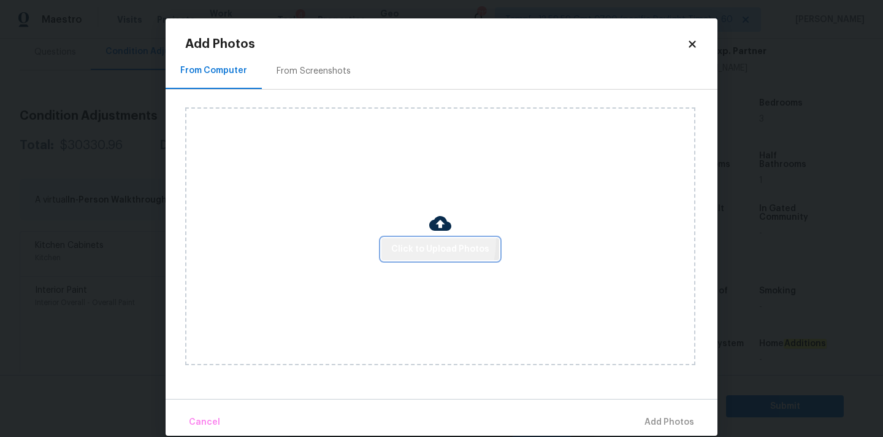
click at [384, 239] on button "Click to Upload Photos" at bounding box center [440, 249] width 118 height 23
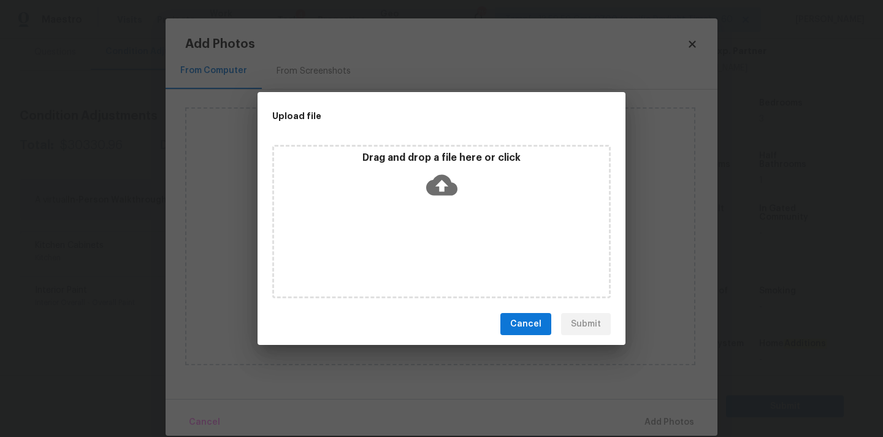
click at [537, 323] on span "Cancel" at bounding box center [525, 323] width 31 height 15
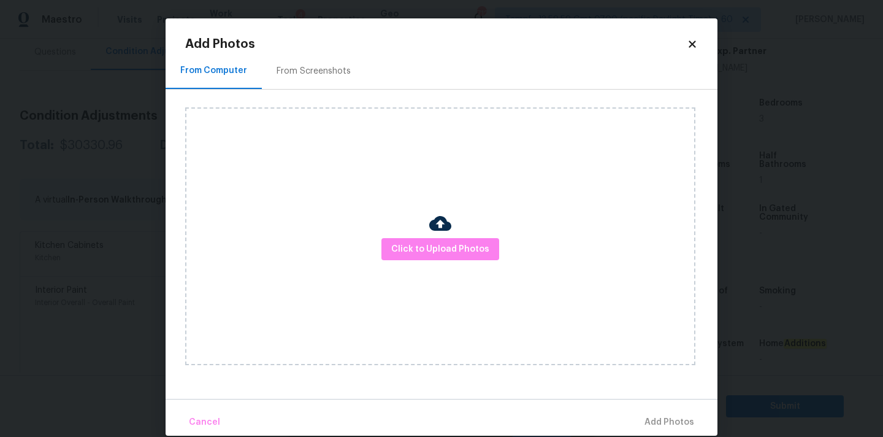
click at [695, 42] on icon at bounding box center [692, 43] width 7 height 7
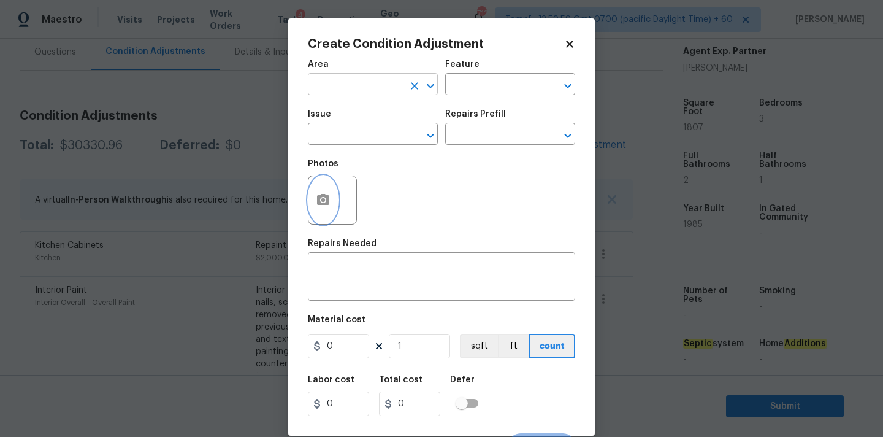
click at [308, 176] on button "button" at bounding box center [322, 200] width 29 height 48
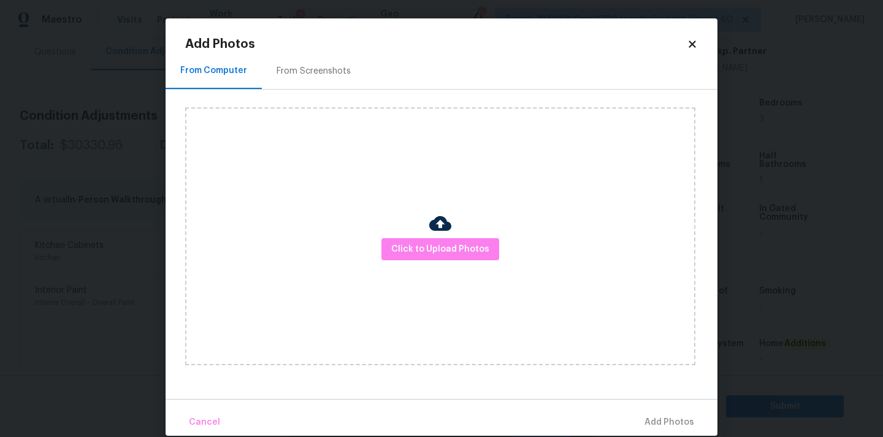
click at [690, 42] on icon at bounding box center [692, 43] width 7 height 7
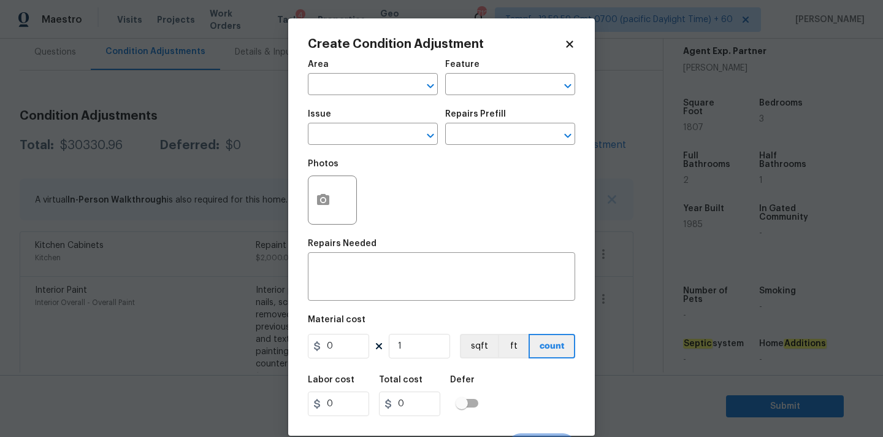
click at [565, 44] on icon at bounding box center [569, 44] width 11 height 11
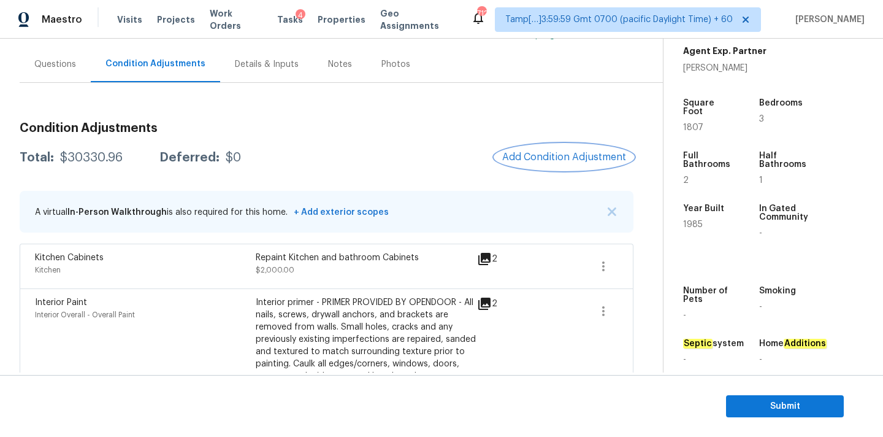
scroll to position [39, 0]
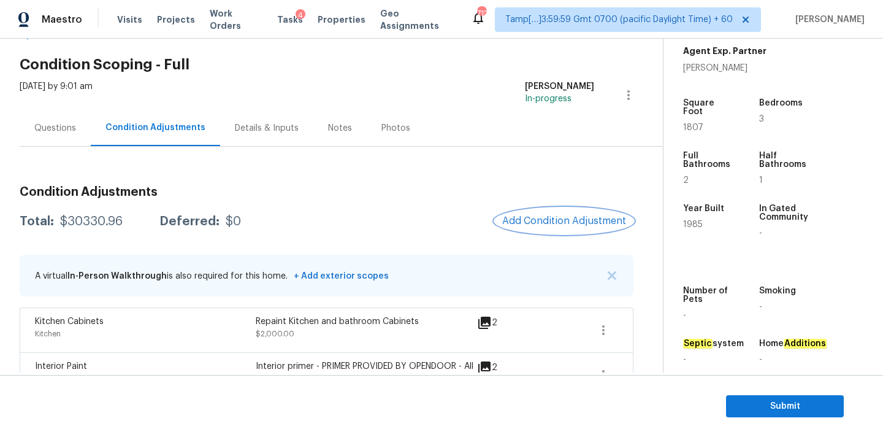
click at [530, 215] on span "Add Condition Adjustment" at bounding box center [564, 220] width 124 height 11
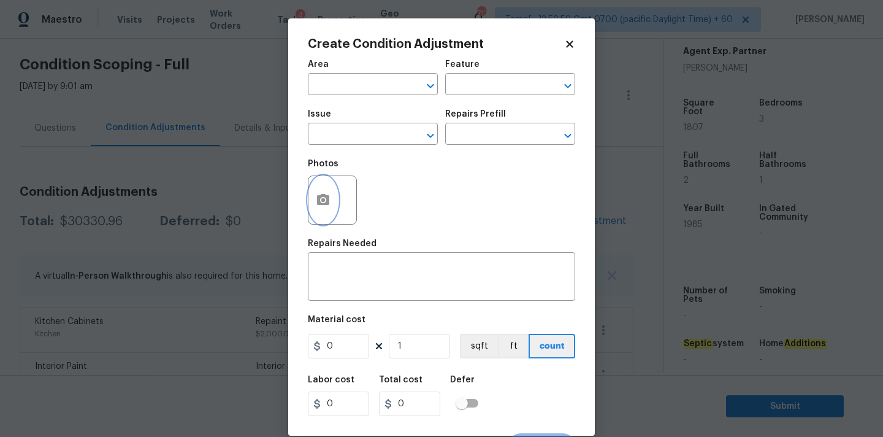
click at [329, 195] on icon "button" at bounding box center [323, 200] width 15 height 15
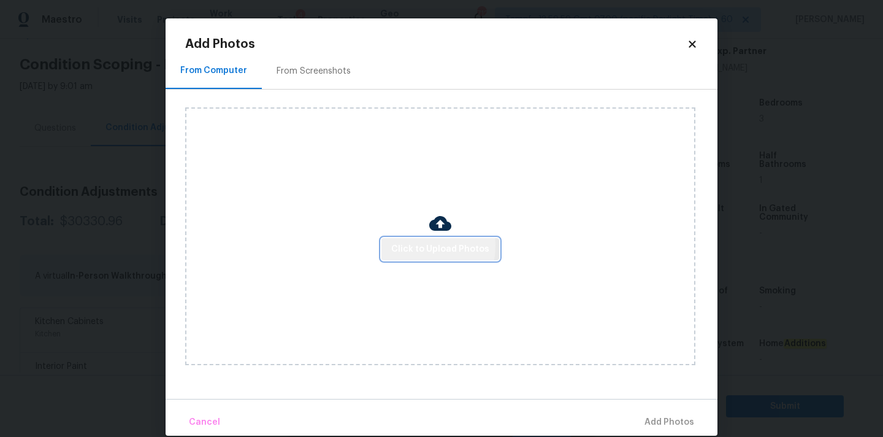
click at [418, 245] on span "Click to Upload Photos" at bounding box center [440, 249] width 98 height 15
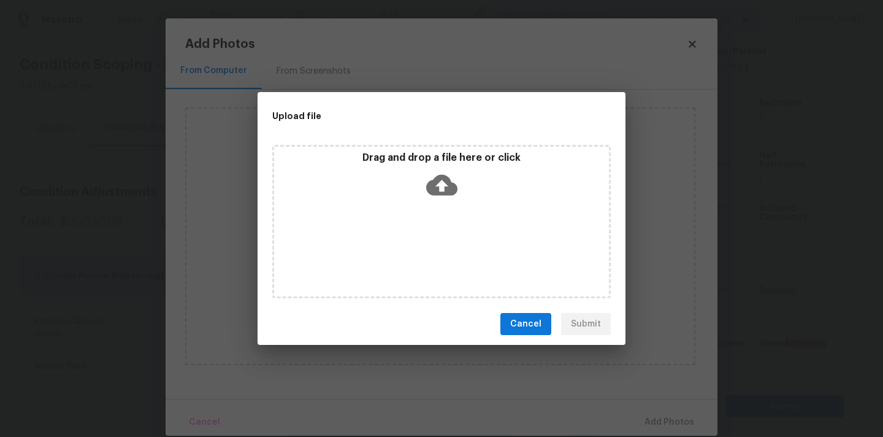
click at [438, 156] on p "Drag and drop a file here or click" at bounding box center [441, 157] width 335 height 13
